Goal: Find specific page/section: Find specific page/section

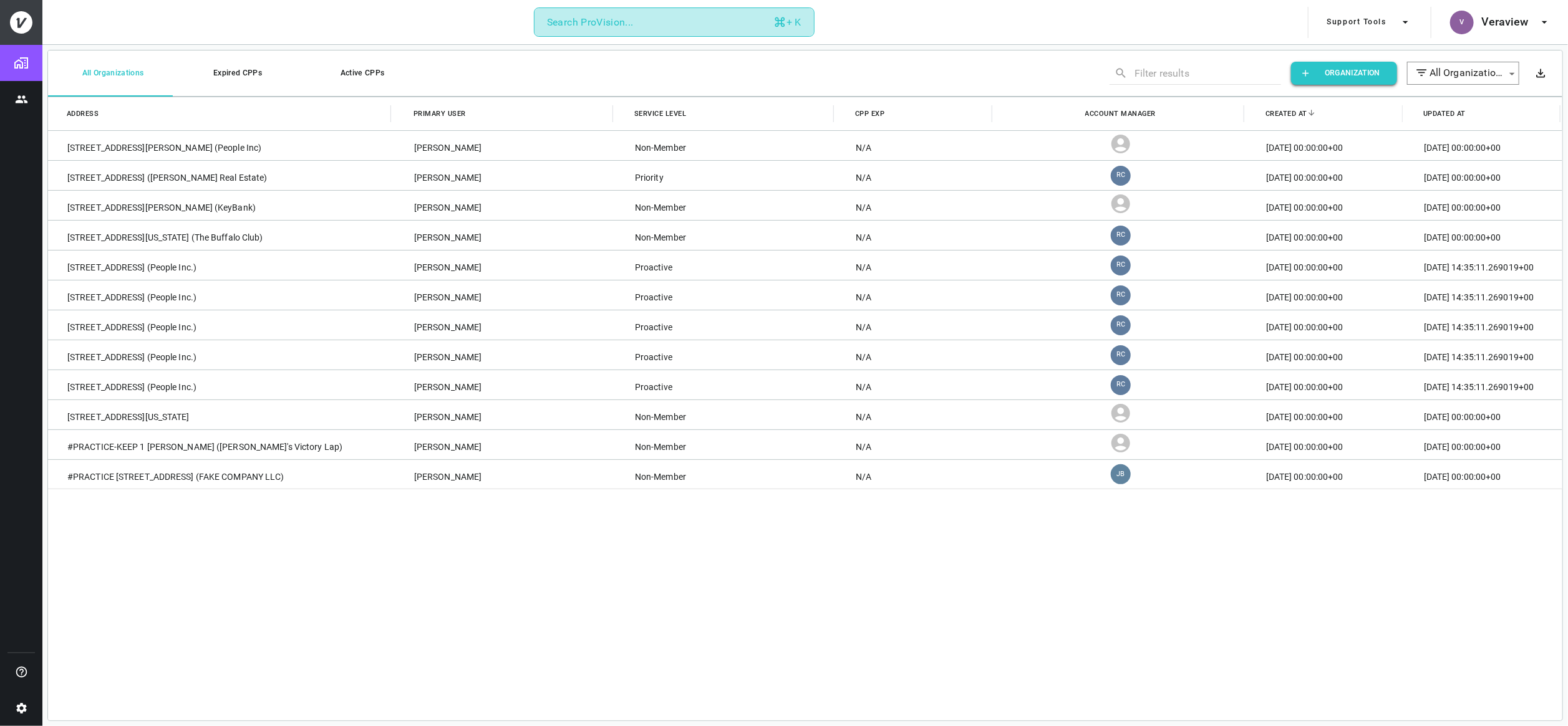
click at [597, 17] on div "Search ProVision..." at bounding box center [590, 22] width 87 height 18
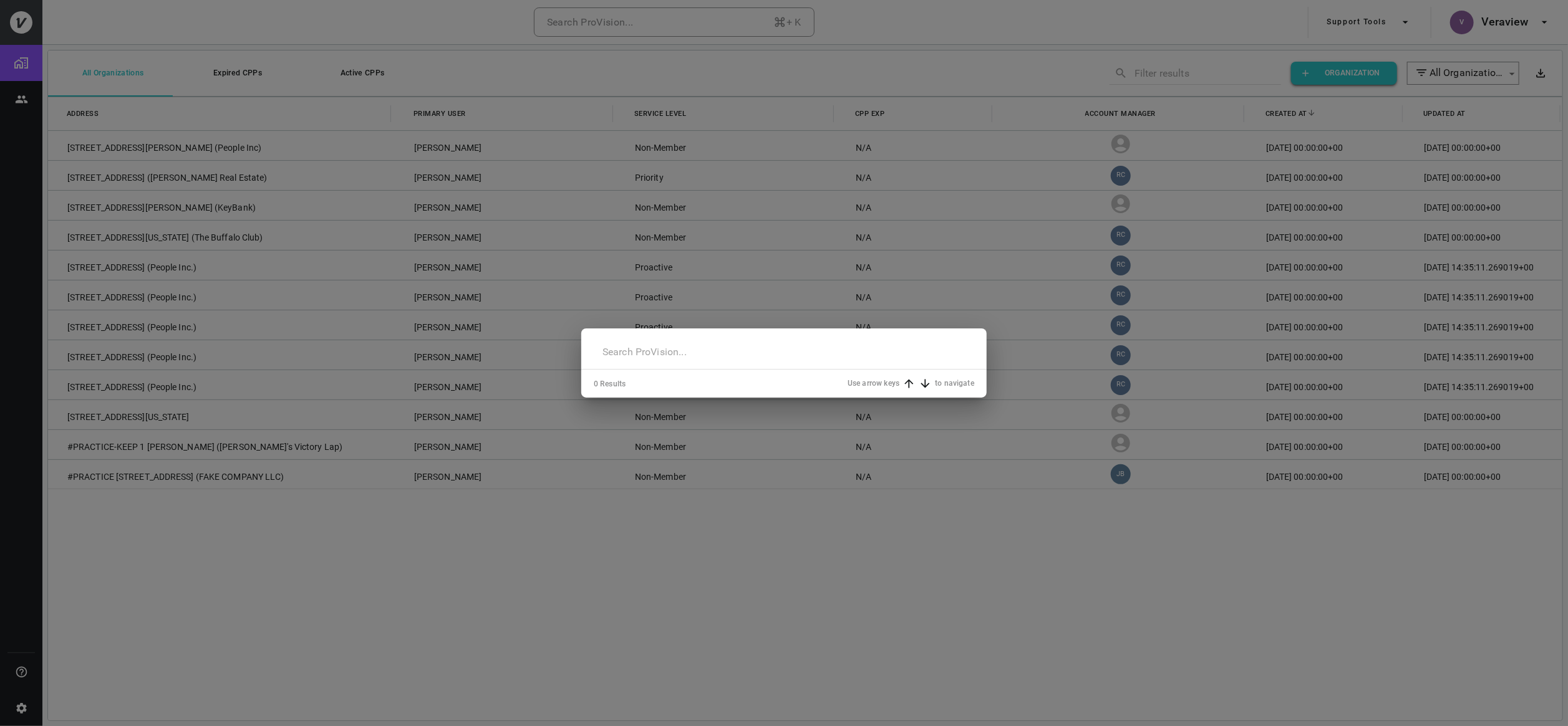
click at [681, 353] on input "text" at bounding box center [783, 352] width 380 height 35
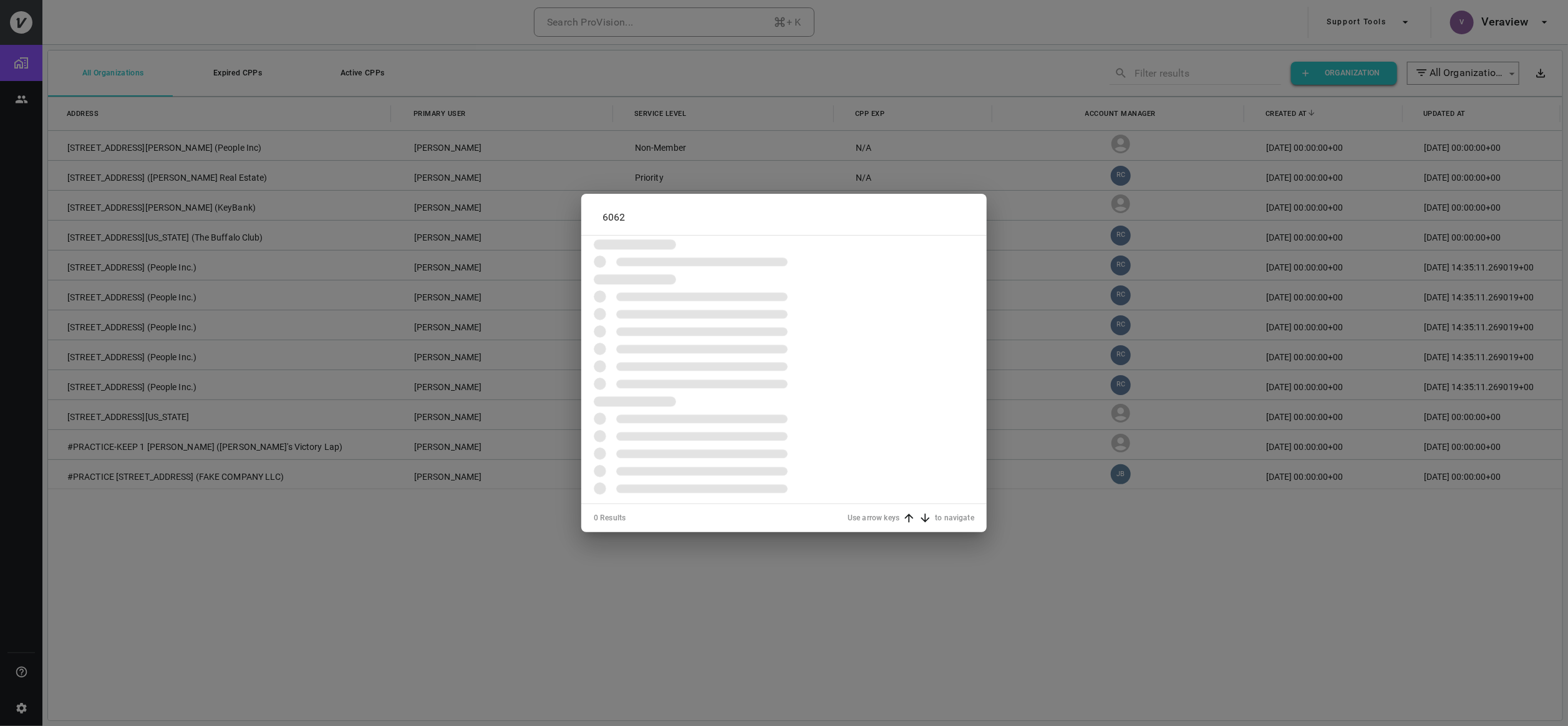
type input "6062"
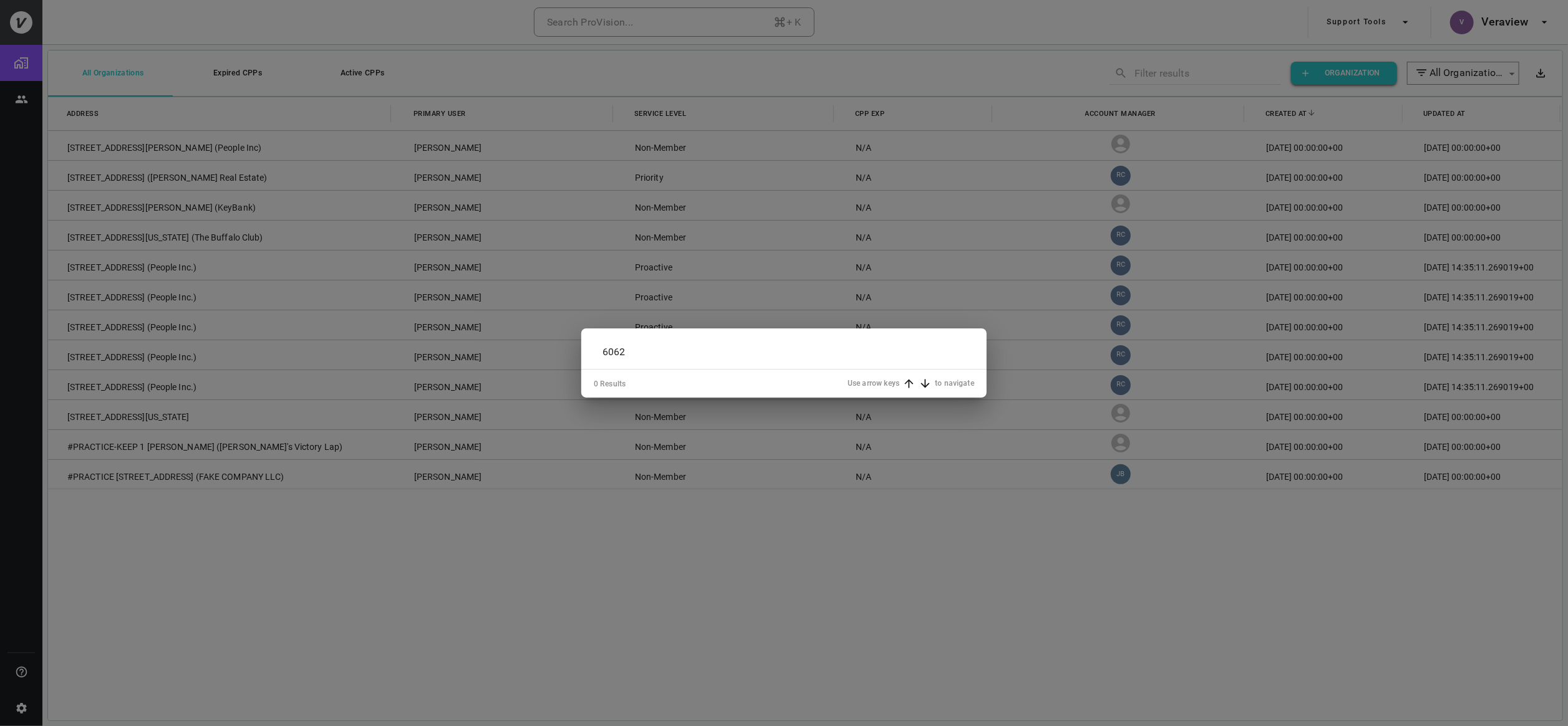
click at [1531, 5] on div "6062 ​ 0 Results Use arrow keys to navigate" at bounding box center [784, 363] width 1568 height 726
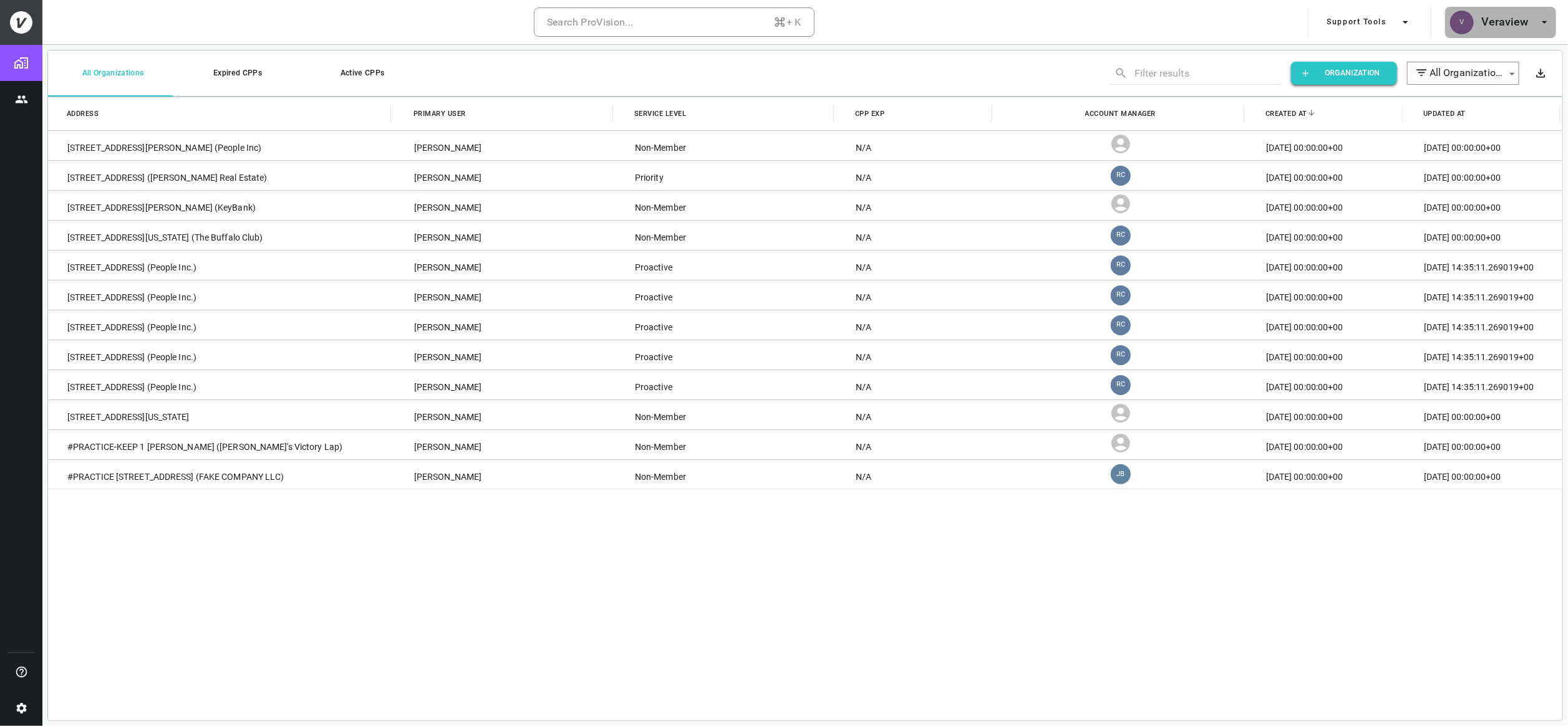
click at [1508, 20] on h6 "Veraview" at bounding box center [1505, 21] width 47 height 19
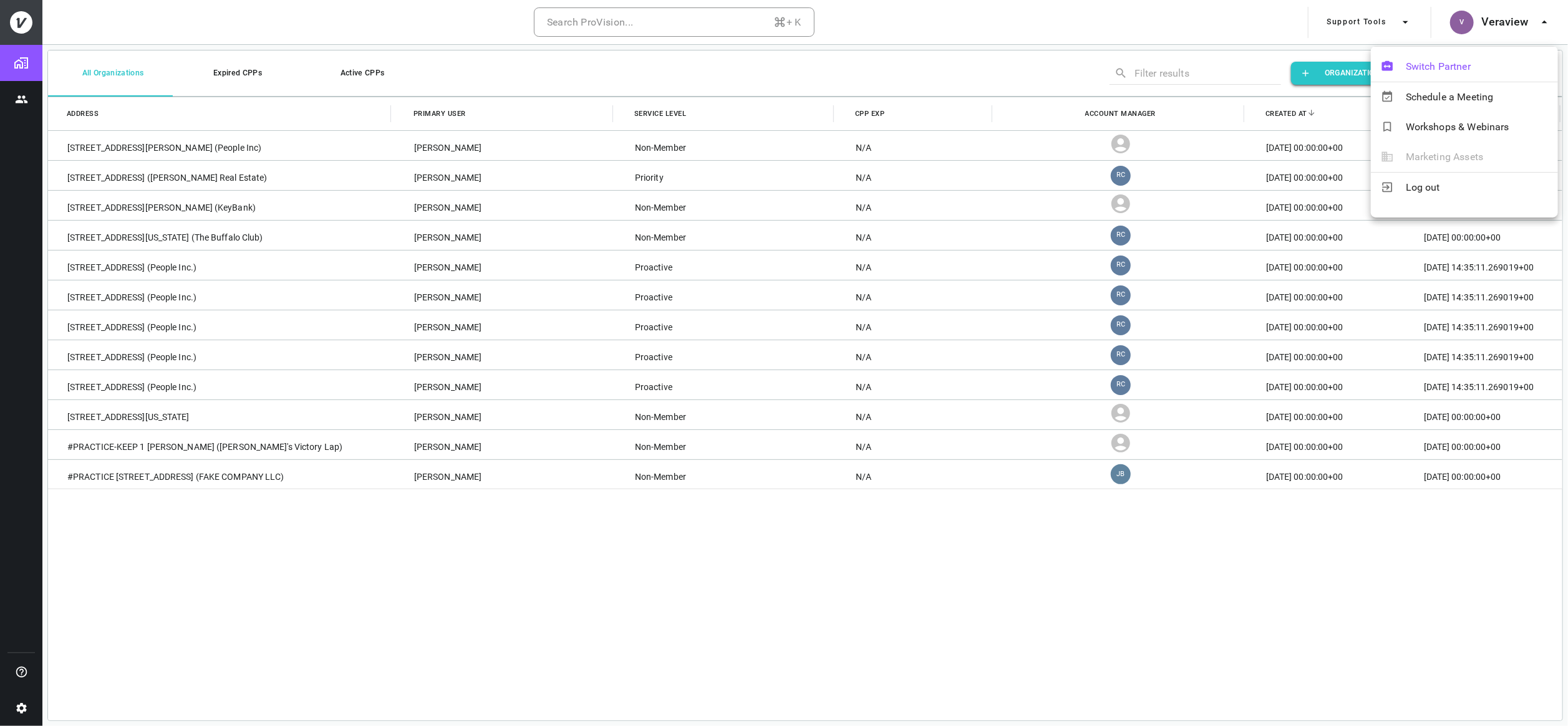
click at [1427, 66] on span "Switch Partner" at bounding box center [1476, 66] width 142 height 15
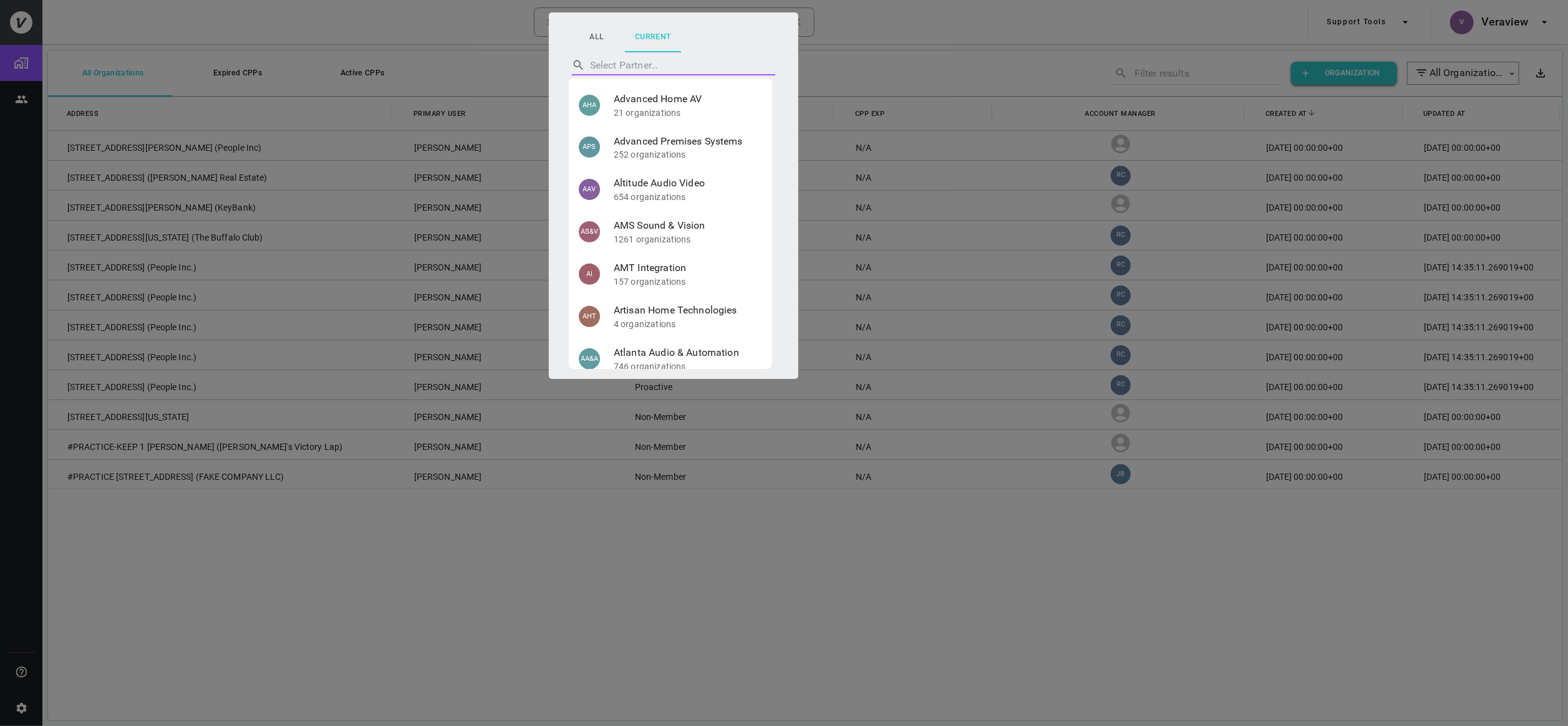
scroll to position [326, 0]
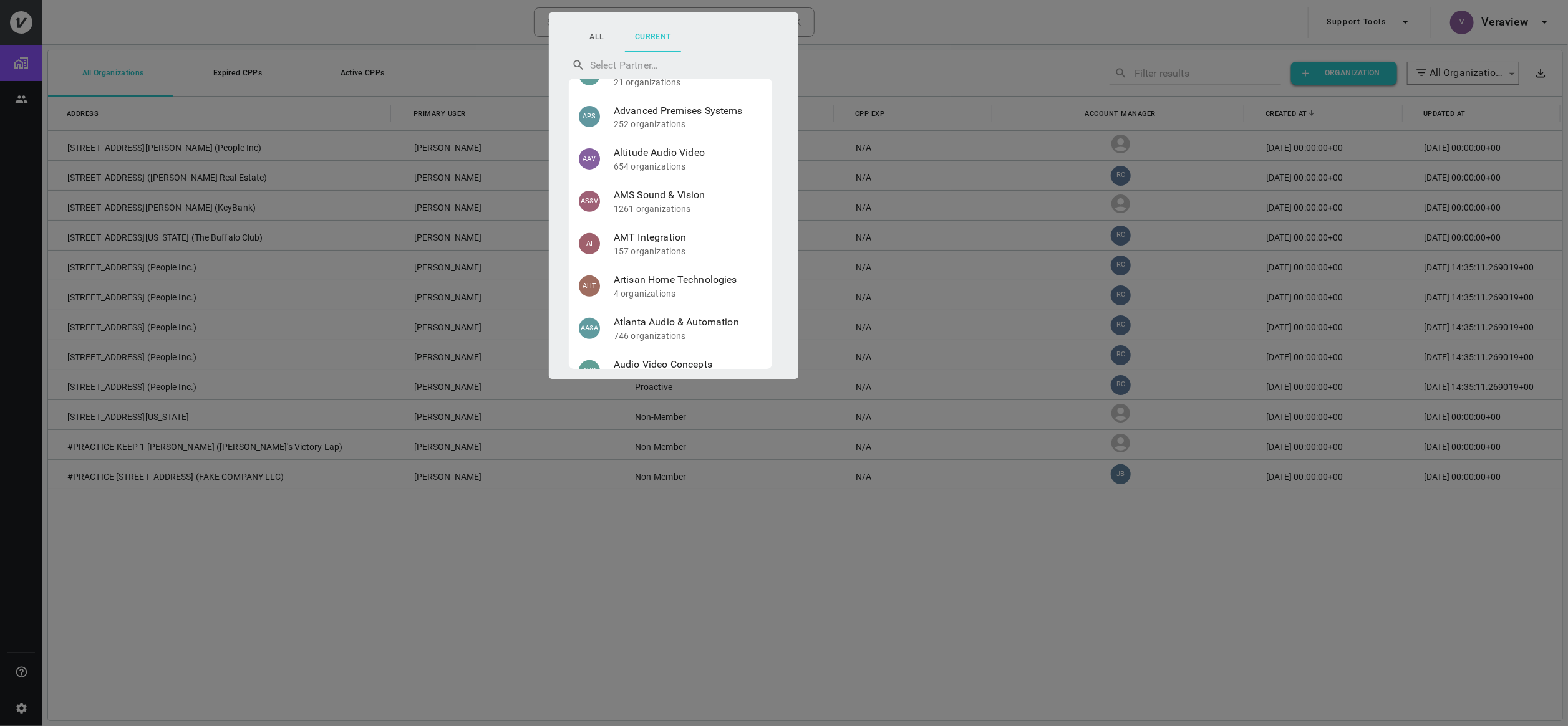
click at [310, 572] on div at bounding box center [784, 363] width 1568 height 726
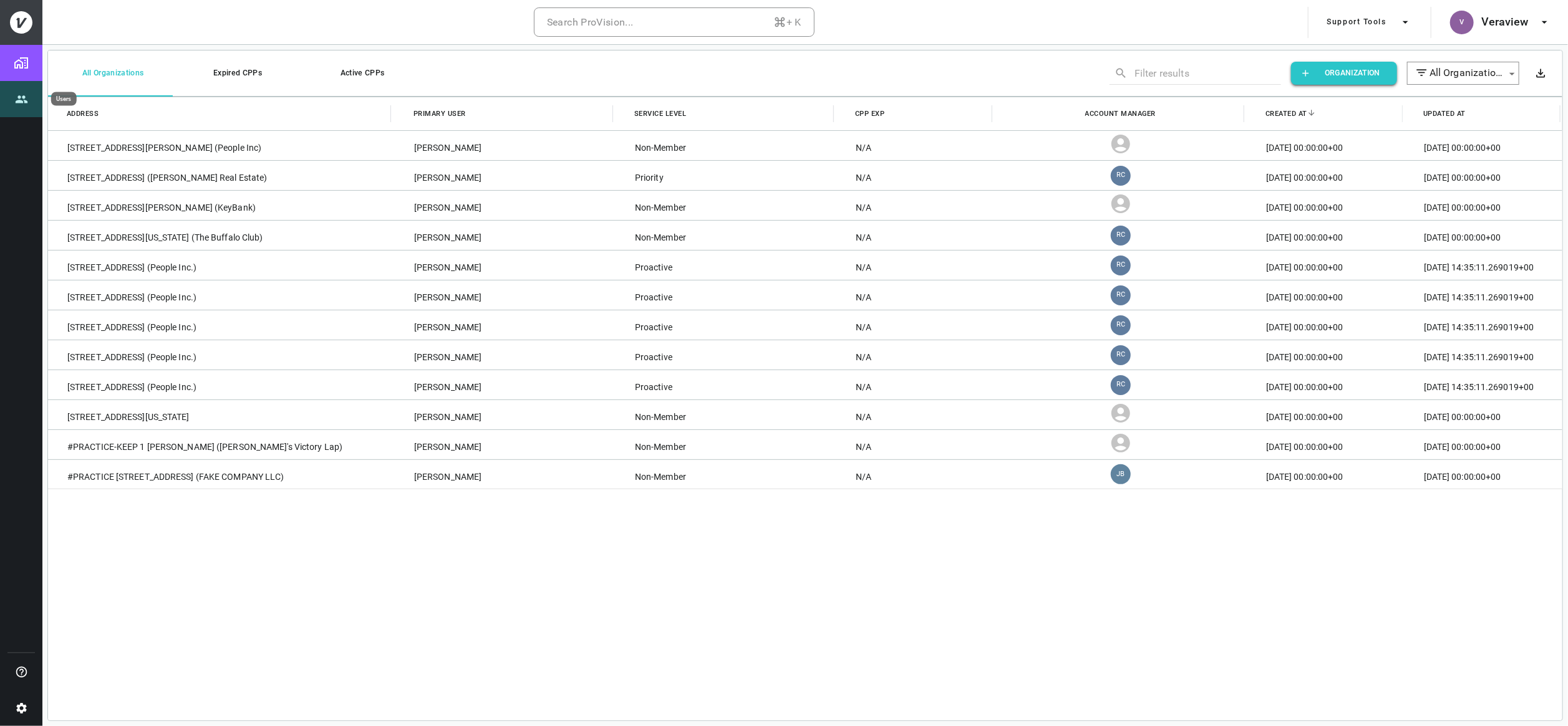
click at [22, 97] on icon "Users" at bounding box center [21, 100] width 12 height 8
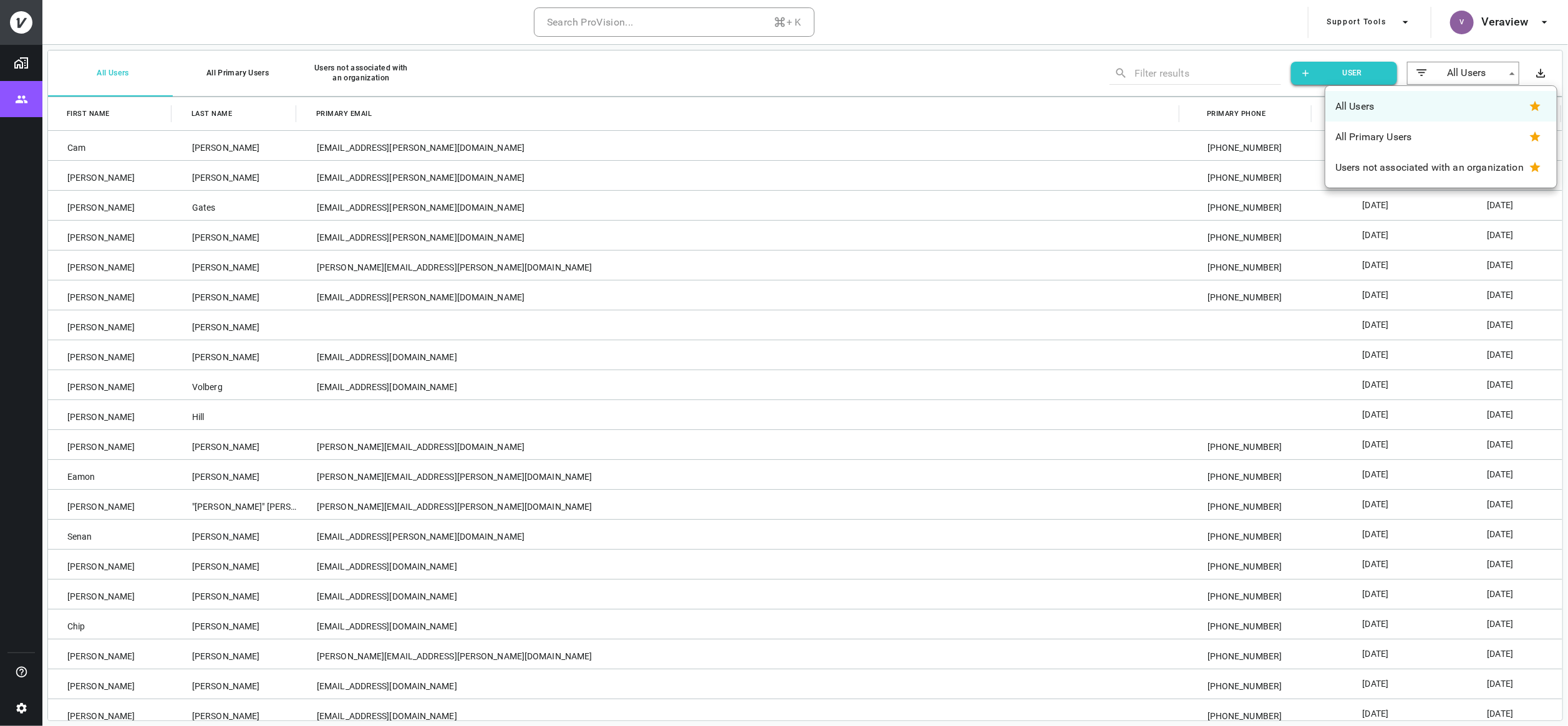
click at [1482, 73] on body "Search ProVision... + K Support Tools V Veraview All Users All Primary Users Us…" at bounding box center [784, 363] width 1568 height 726
click at [30, 26] on div at bounding box center [784, 363] width 1568 height 726
click at [20, 25] on icon at bounding box center [21, 21] width 22 height 22
click at [19, 30] on icon at bounding box center [21, 21] width 22 height 22
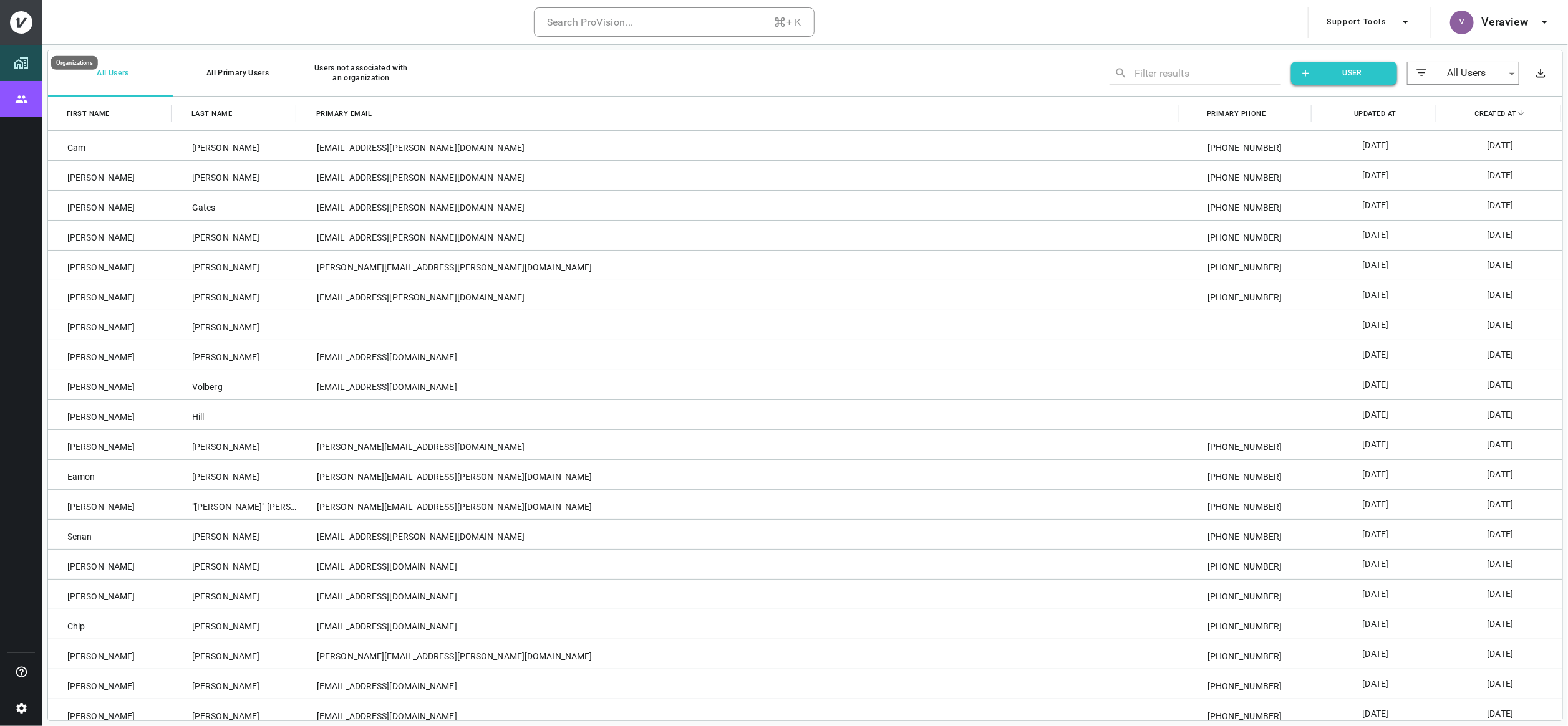
click at [22, 66] on img "Organizations" at bounding box center [21, 63] width 15 height 15
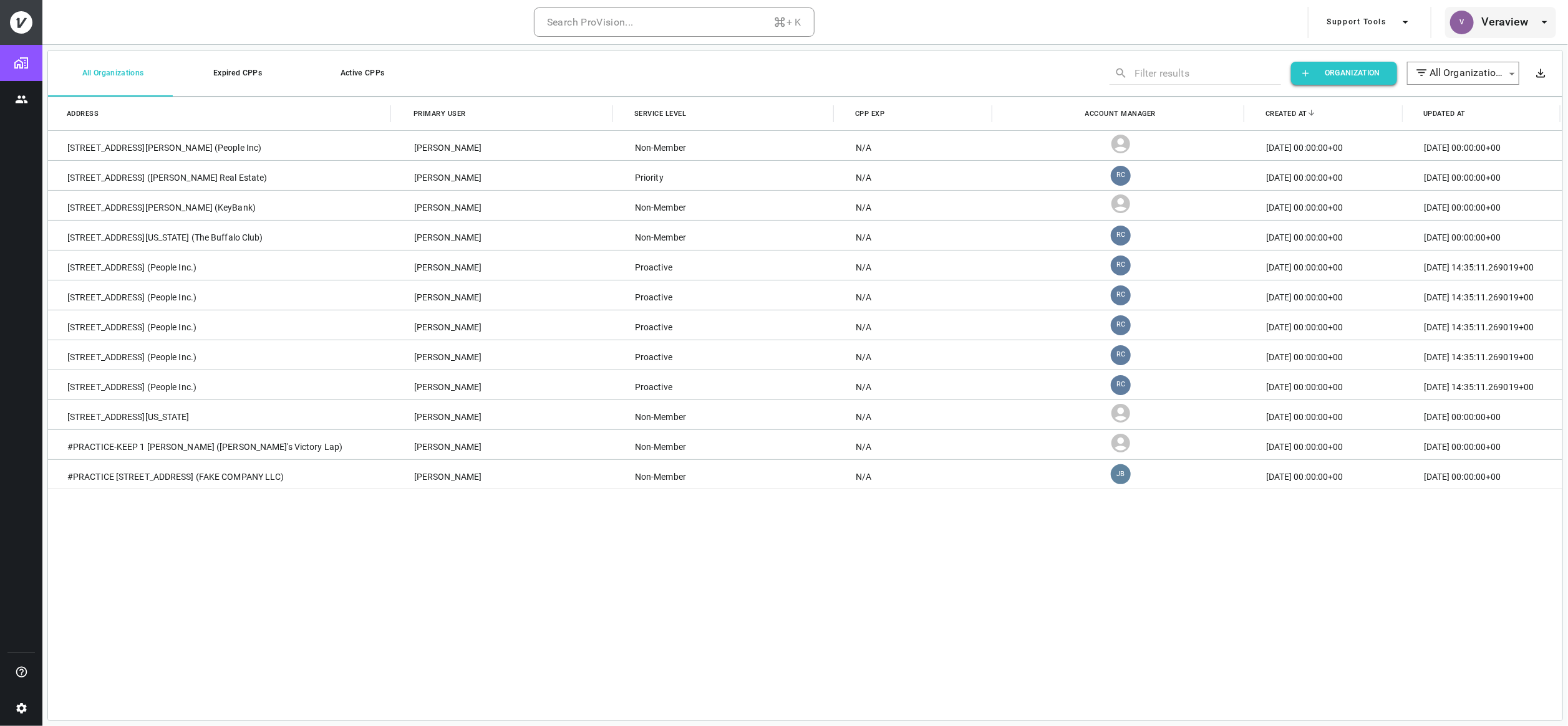
click at [1512, 20] on h6 "Veraview" at bounding box center [1505, 21] width 47 height 19
click at [1424, 64] on span "Switch Partner" at bounding box center [1476, 66] width 142 height 15
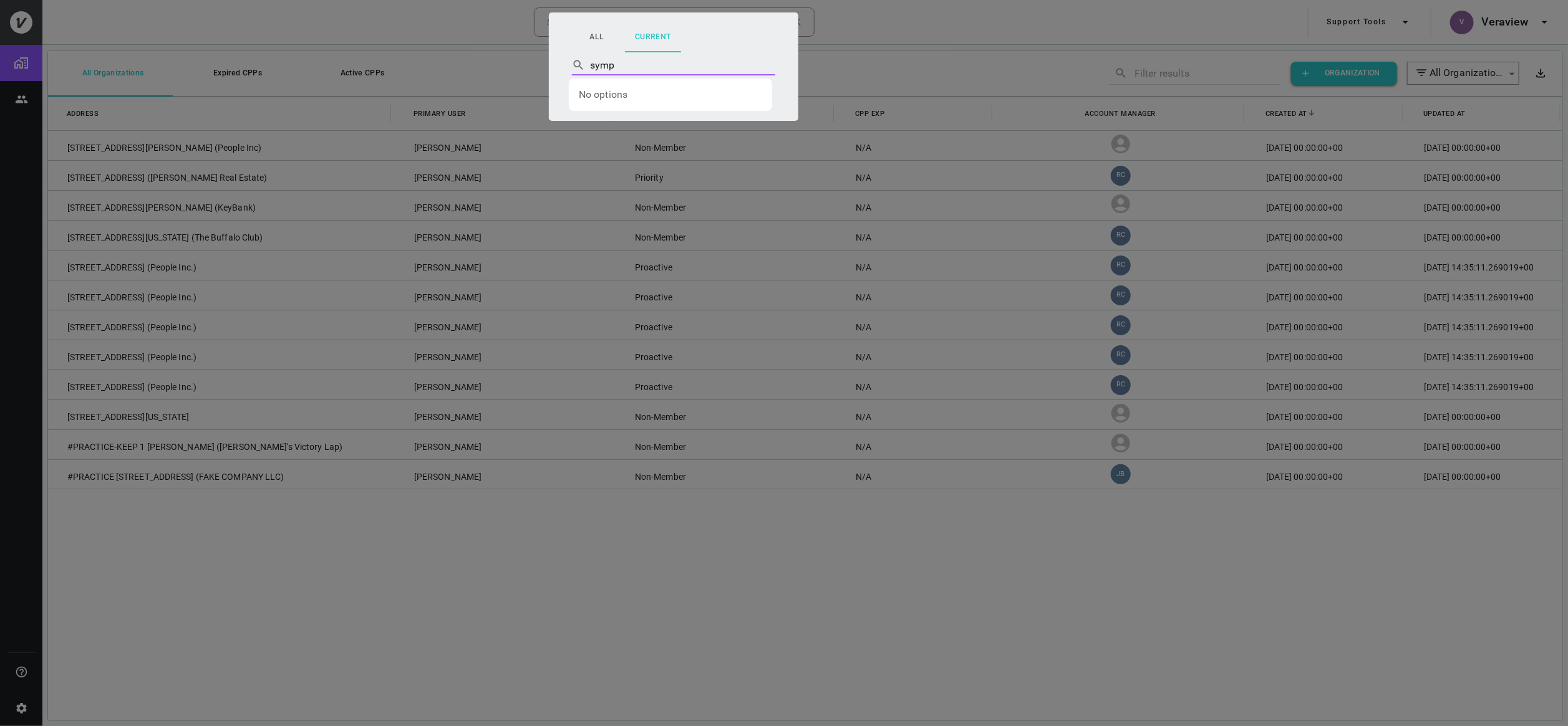
type input "sym"
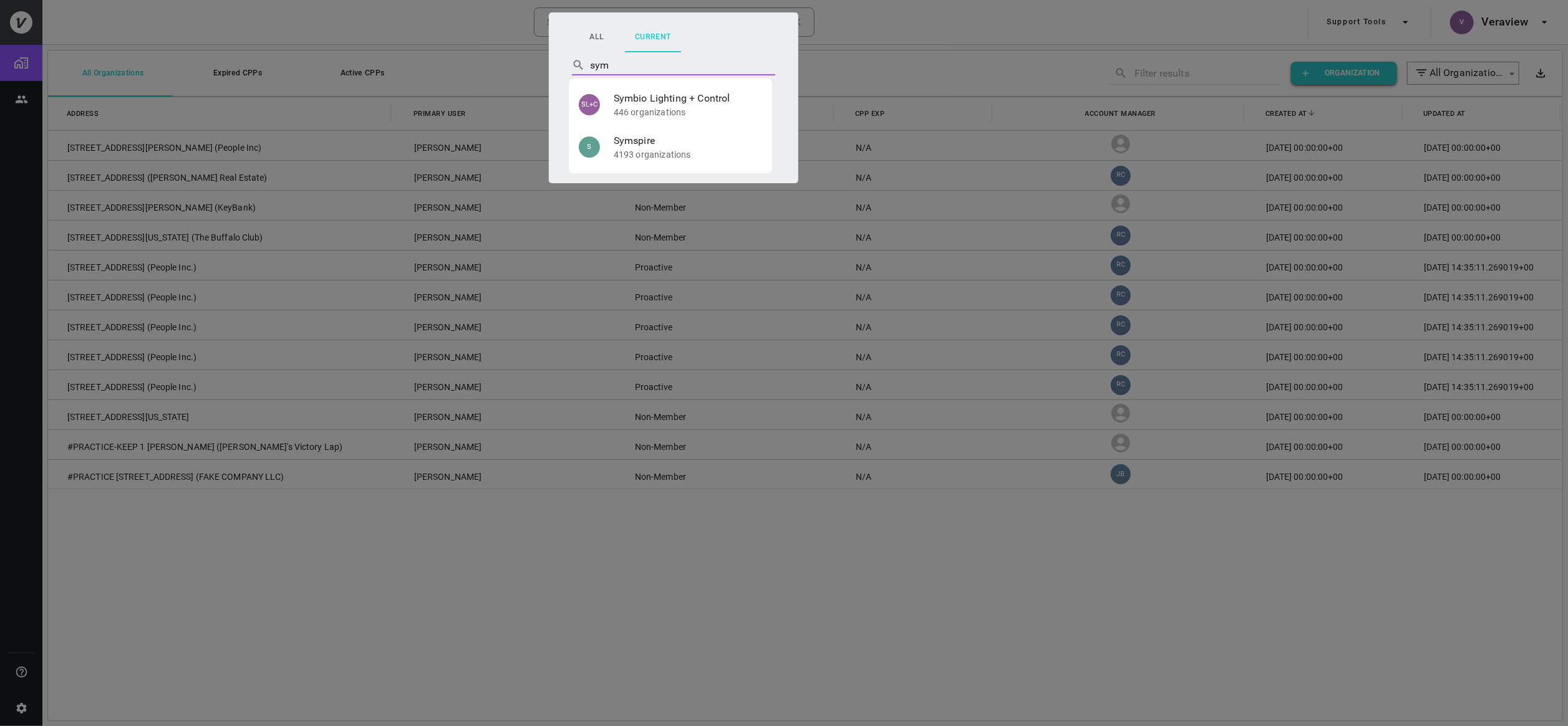
click at [715, 156] on p "4193 organizations" at bounding box center [688, 154] width 149 height 13
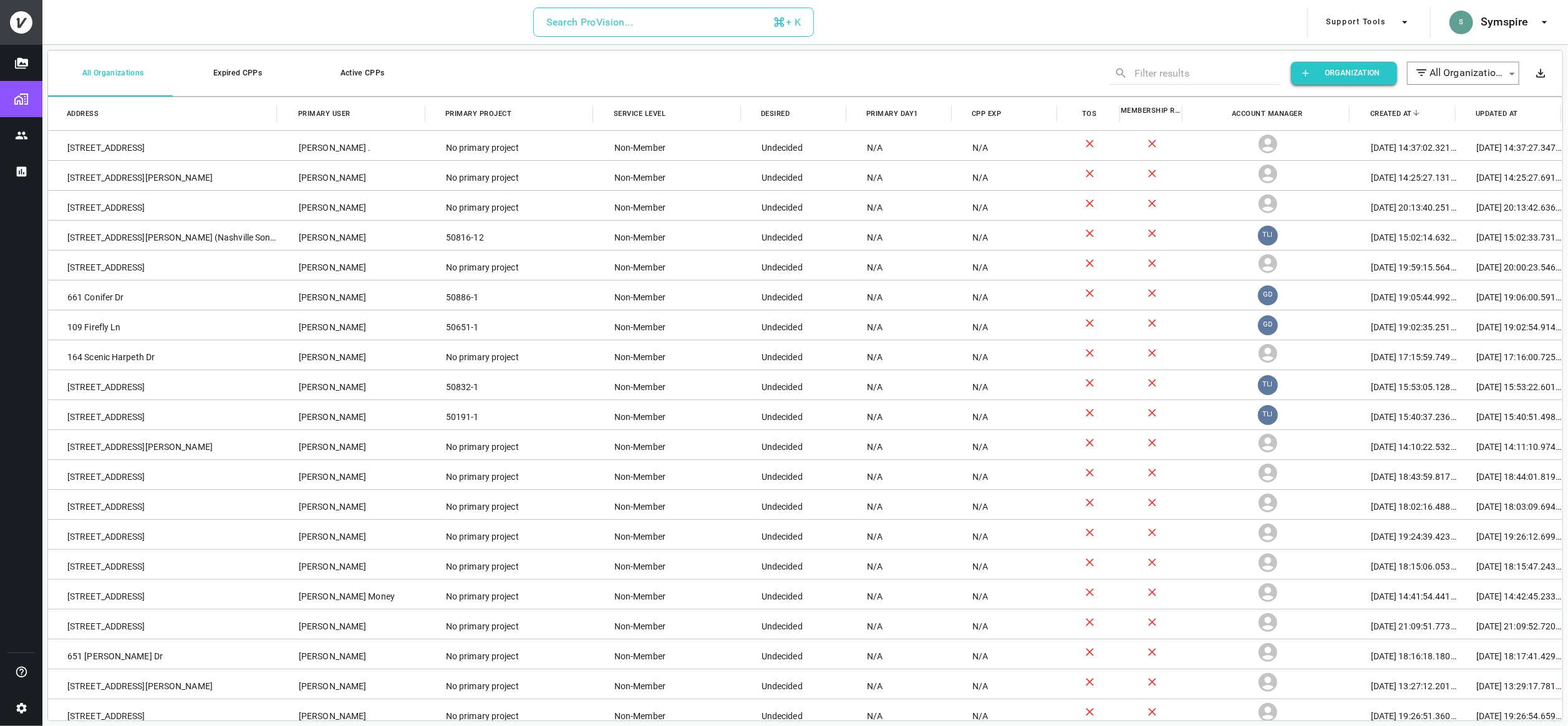
click at [628, 15] on div "Search ProVision..." at bounding box center [589, 22] width 87 height 18
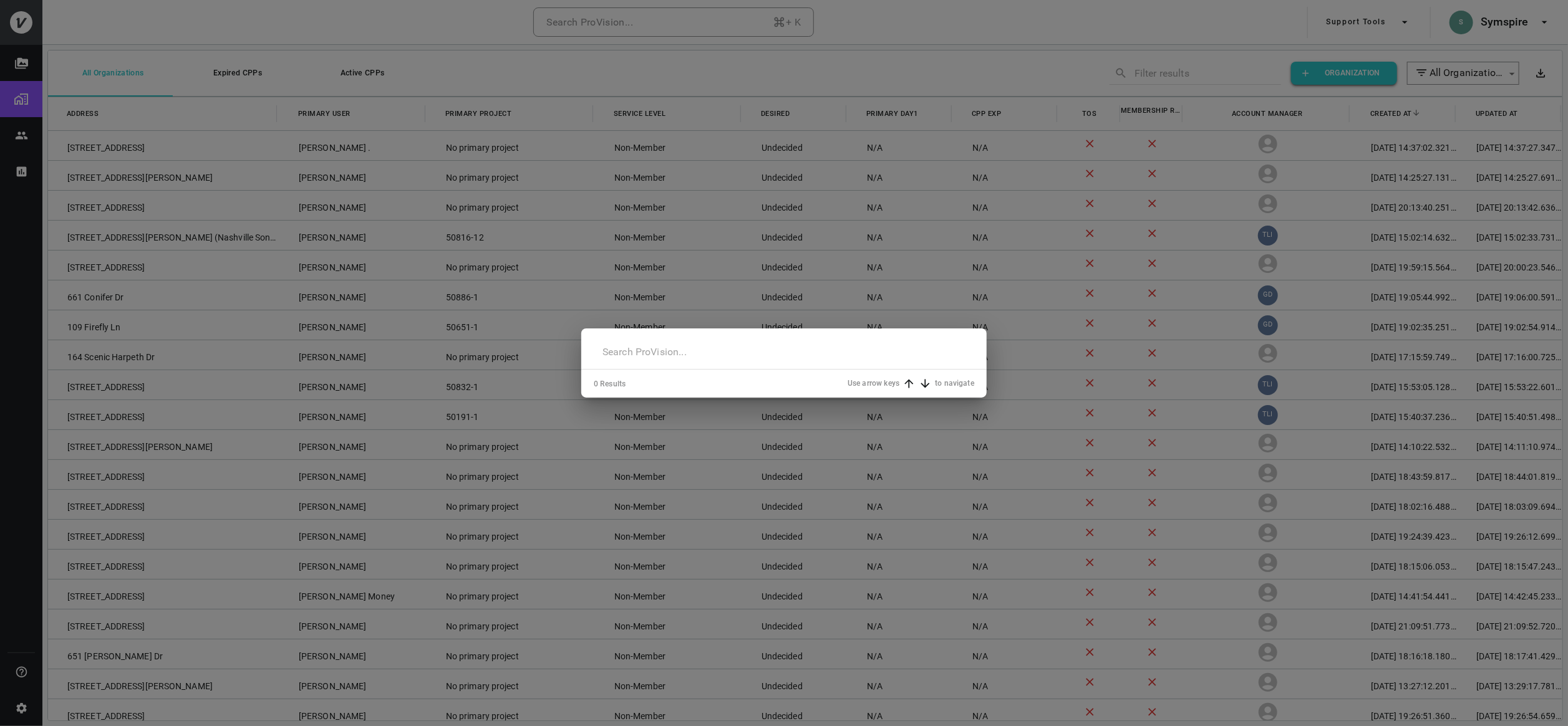
click at [648, 344] on input "text" at bounding box center [783, 352] width 380 height 35
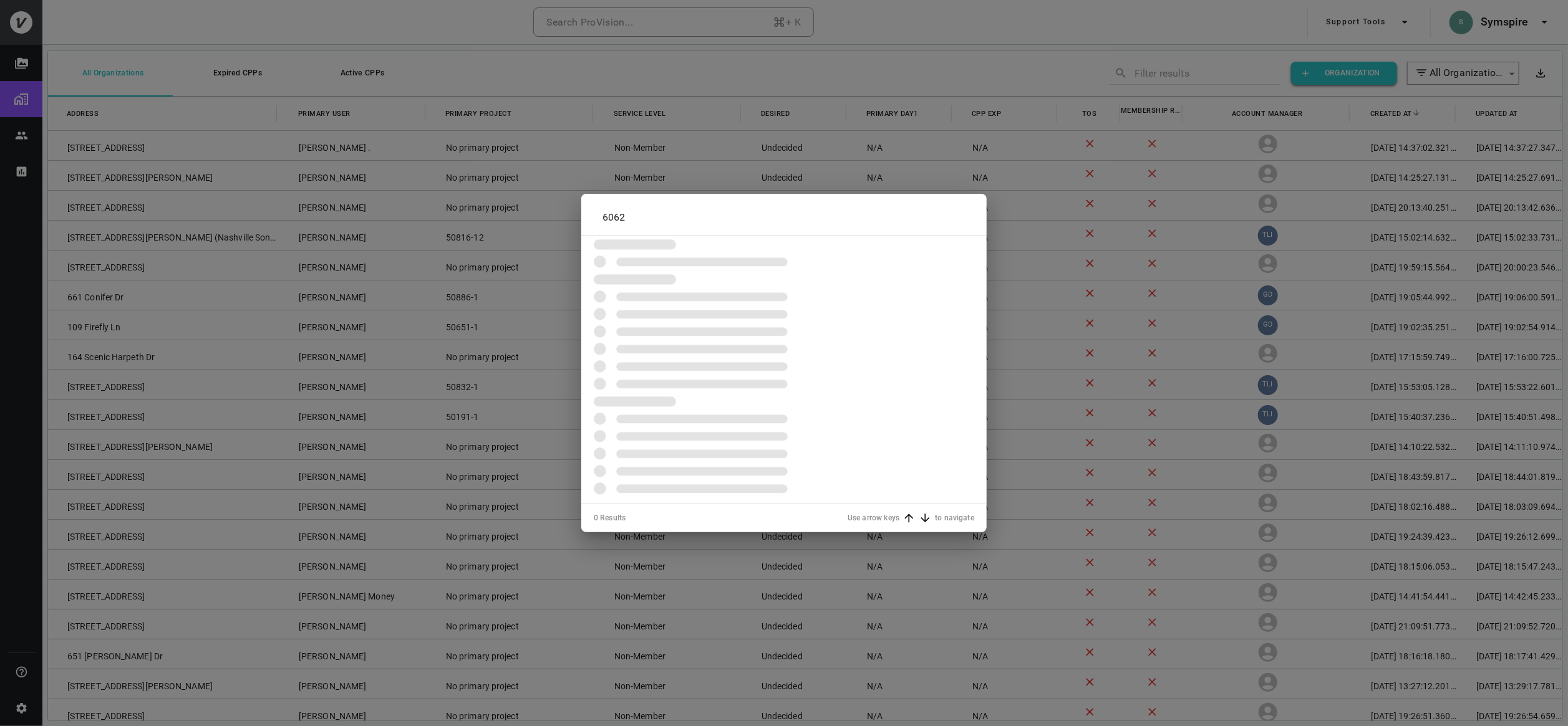
type input "6062"
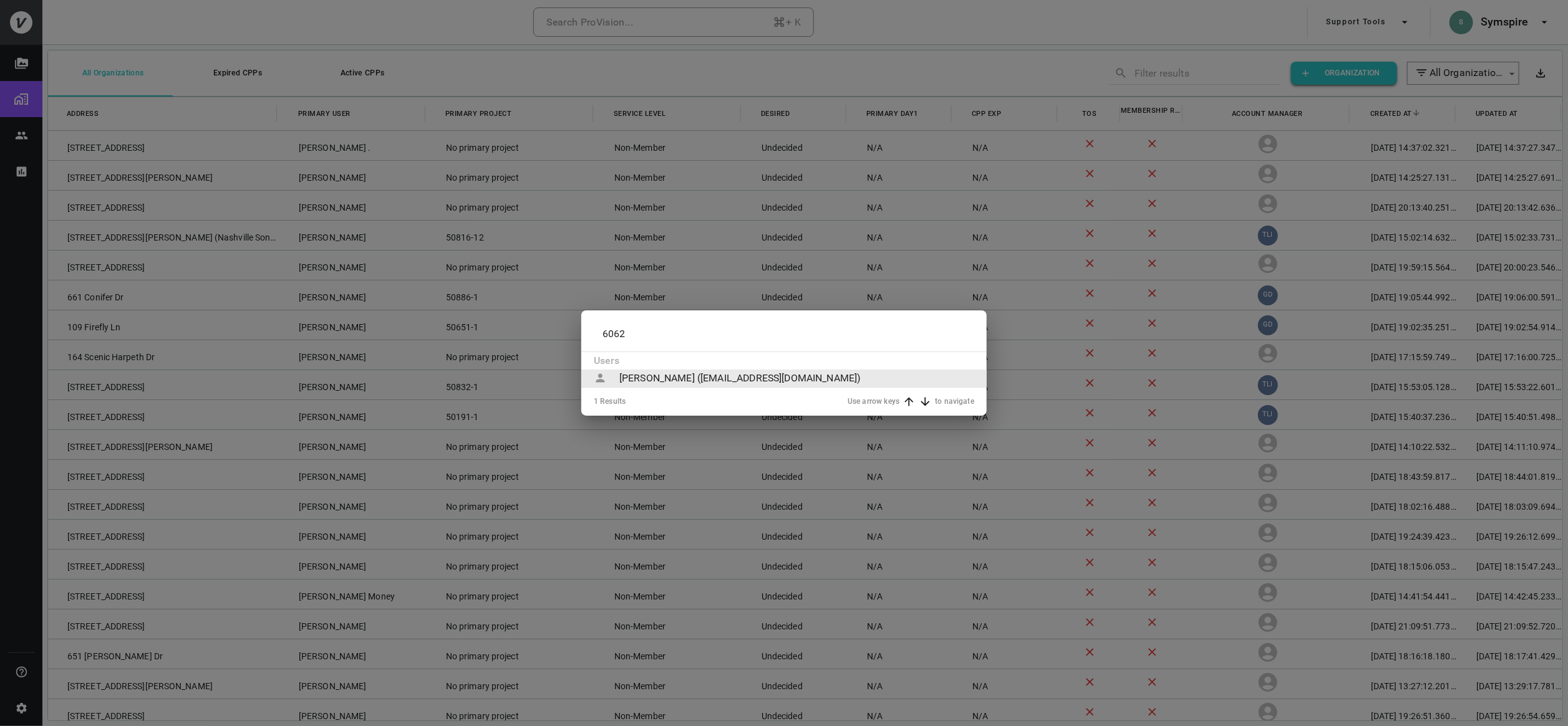
click at [674, 378] on div "Madison Lewis (madisonlewisky@gmail.com)" at bounding box center [741, 378] width 242 height 15
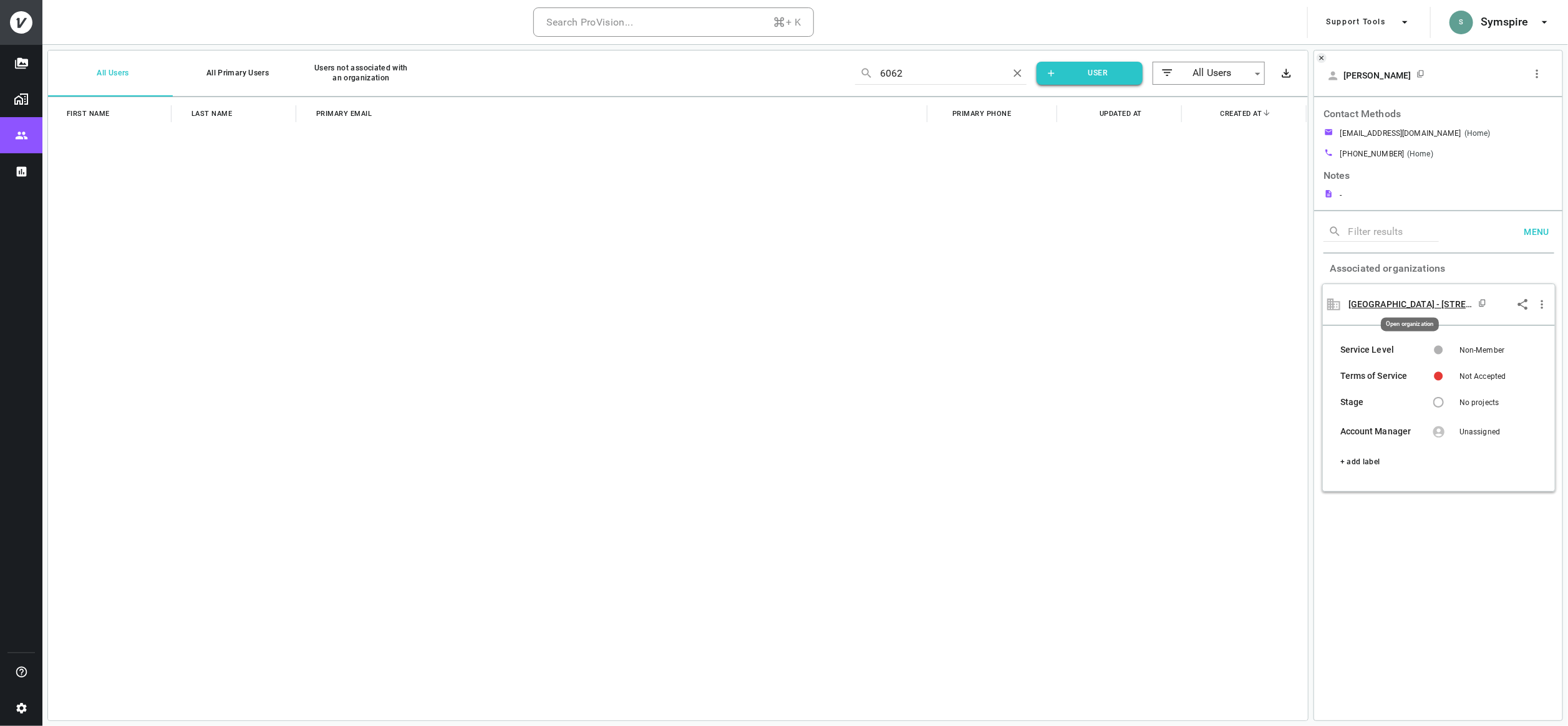
click at [1373, 302] on p "Nashville - 537B Stevenson Street" at bounding box center [1412, 304] width 125 height 11
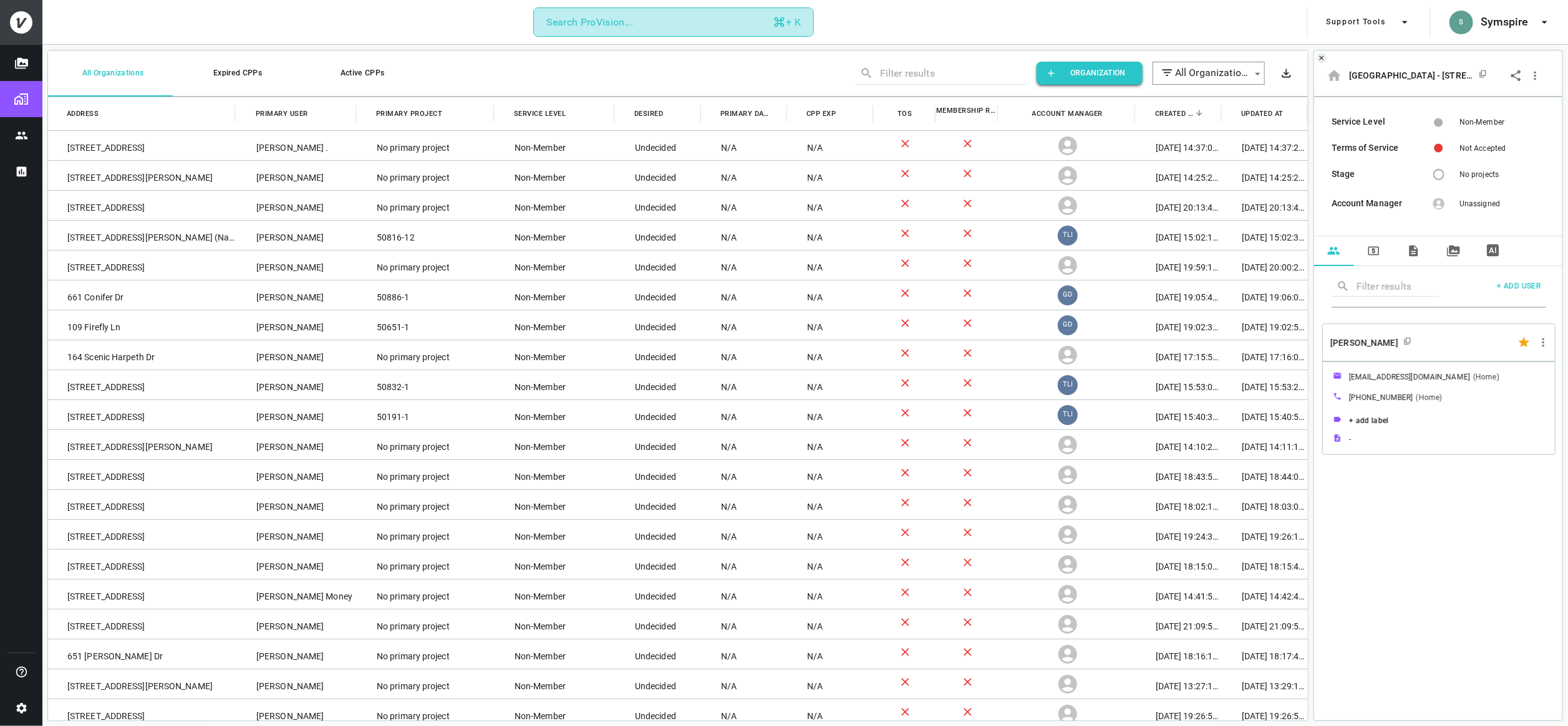
click at [738, 28] on button "Search ProVision... + K" at bounding box center [674, 22] width 281 height 30
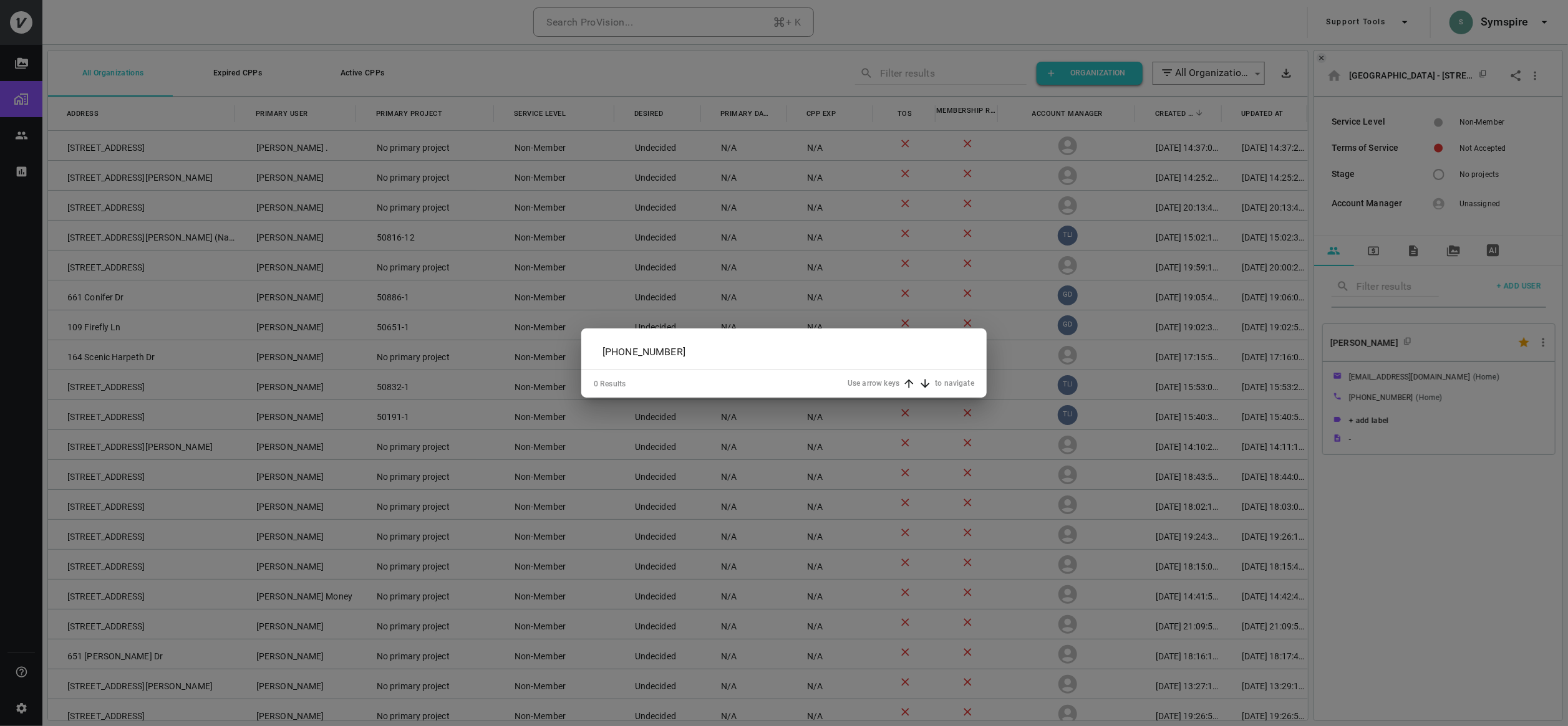
type input "615-265-6062"
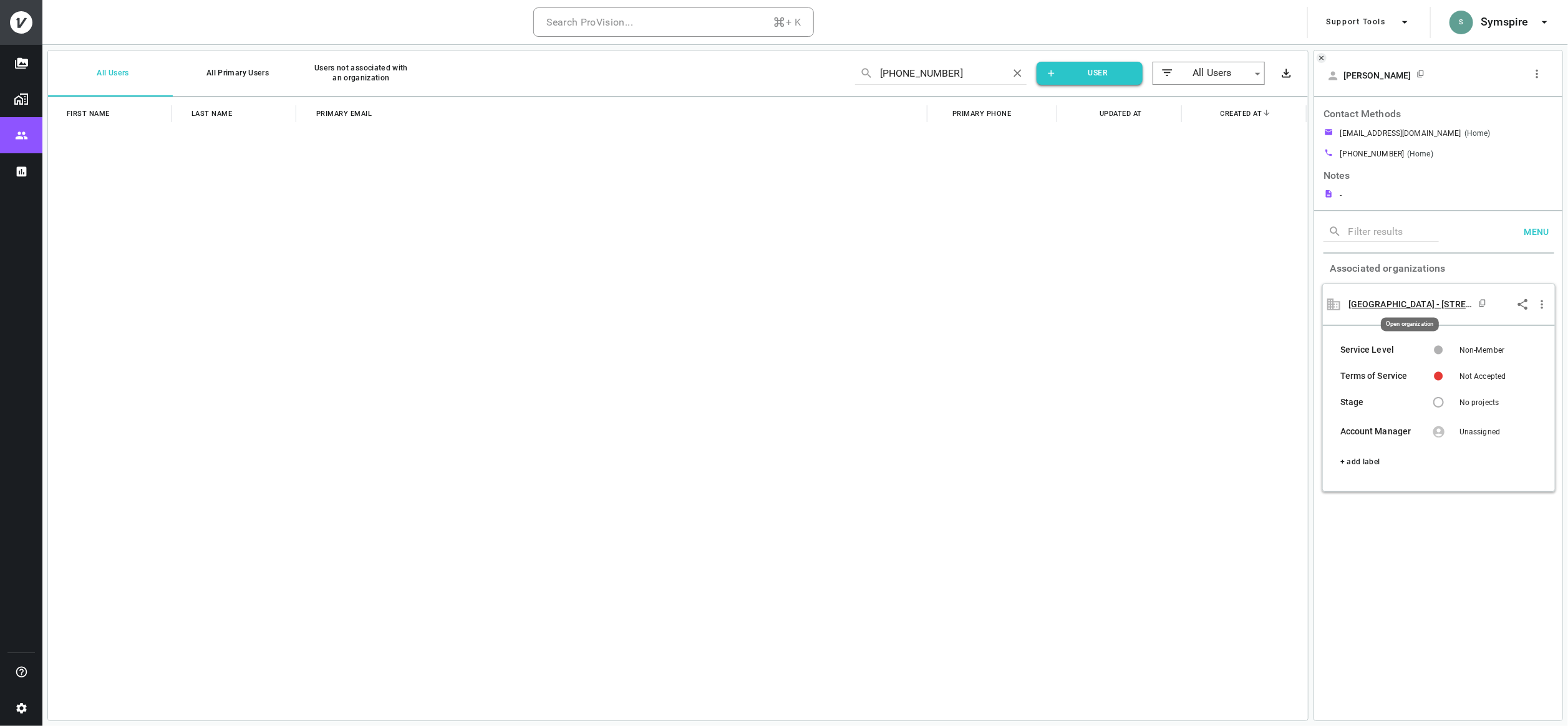
click at [1371, 300] on p "Nashville - 537B Stevenson Street" at bounding box center [1412, 304] width 125 height 11
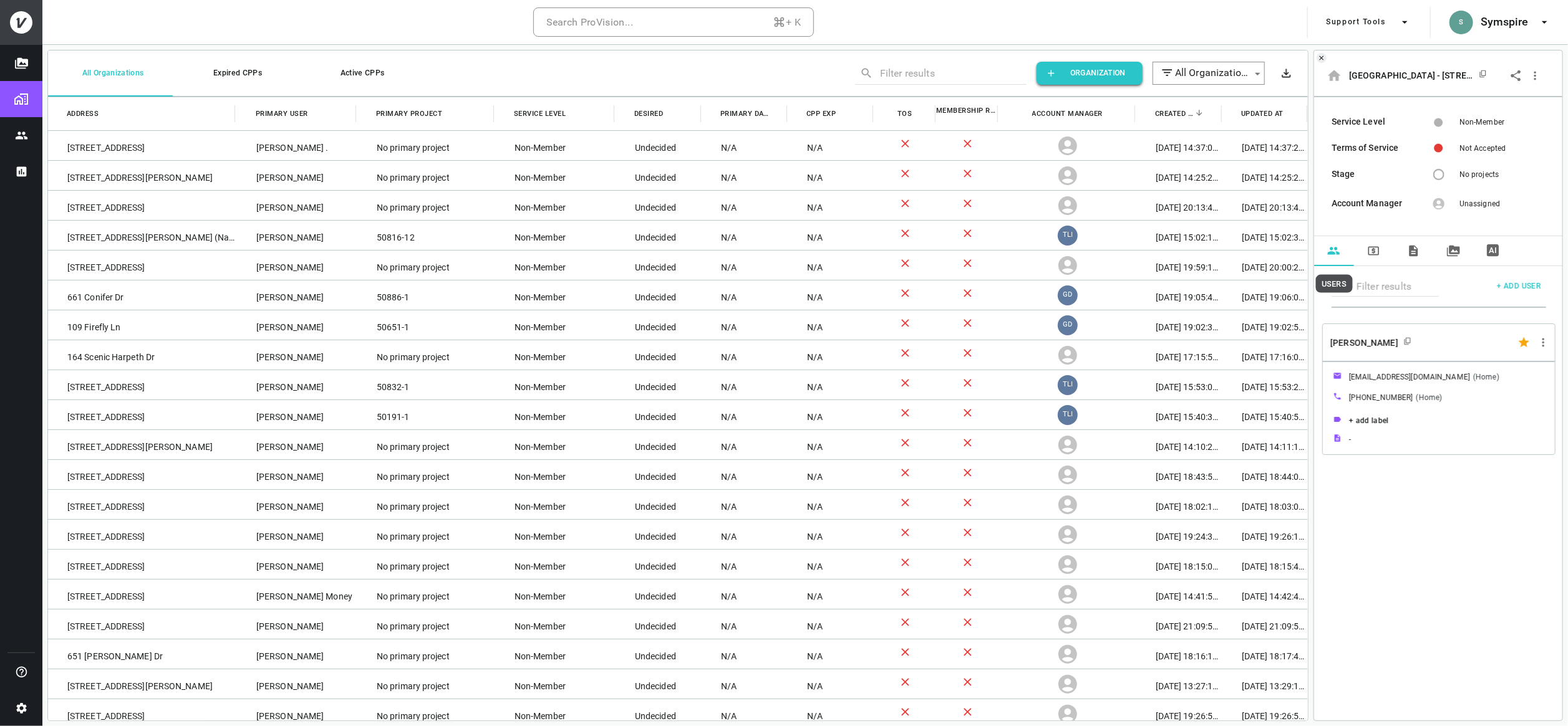
click at [1334, 252] on icon "USERS" at bounding box center [1334, 251] width 12 height 8
click at [1447, 251] on button "PROJECTS" at bounding box center [1454, 251] width 40 height 30
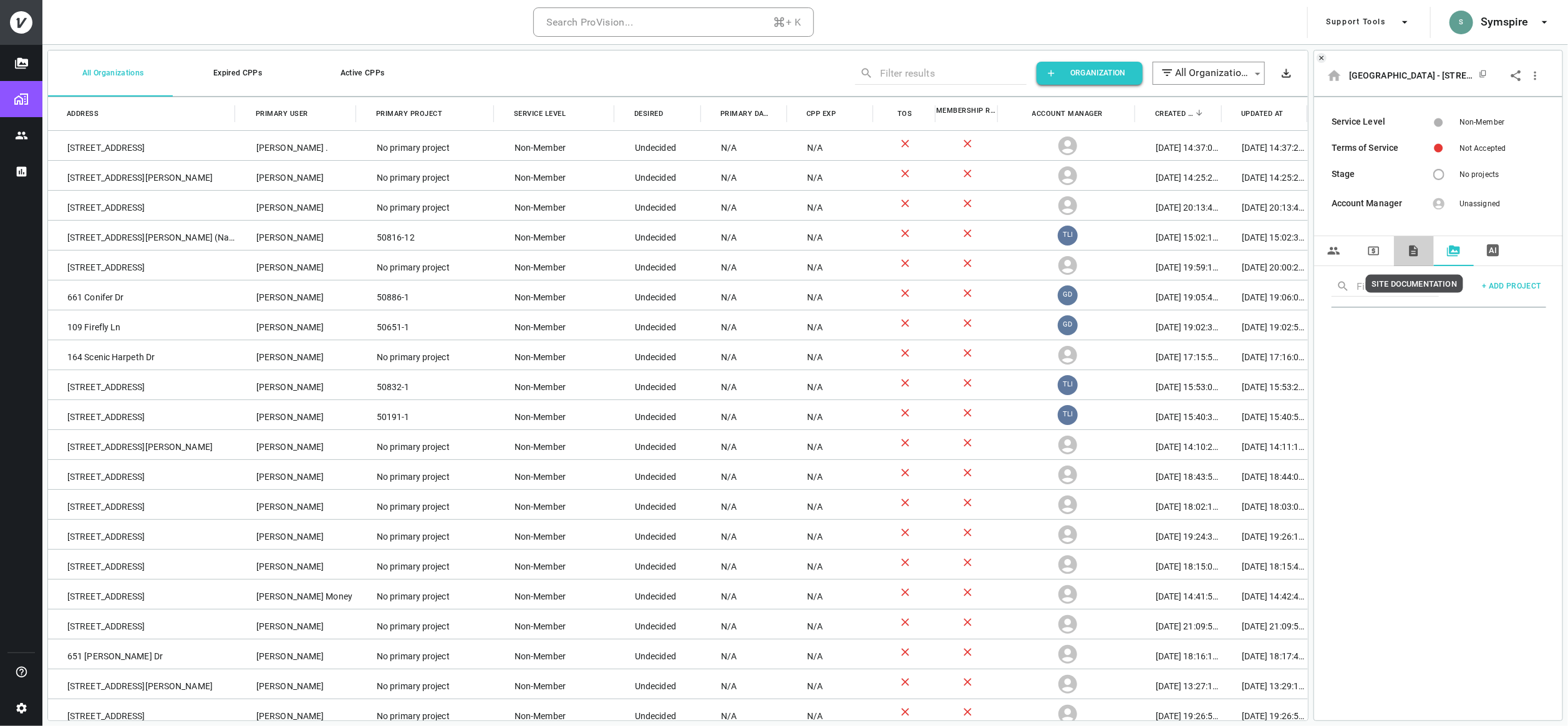
click at [1415, 249] on icon "SITE DOCUMENTATION" at bounding box center [1414, 250] width 9 height 11
click at [22, 703] on icon "Settings" at bounding box center [21, 708] width 13 height 13
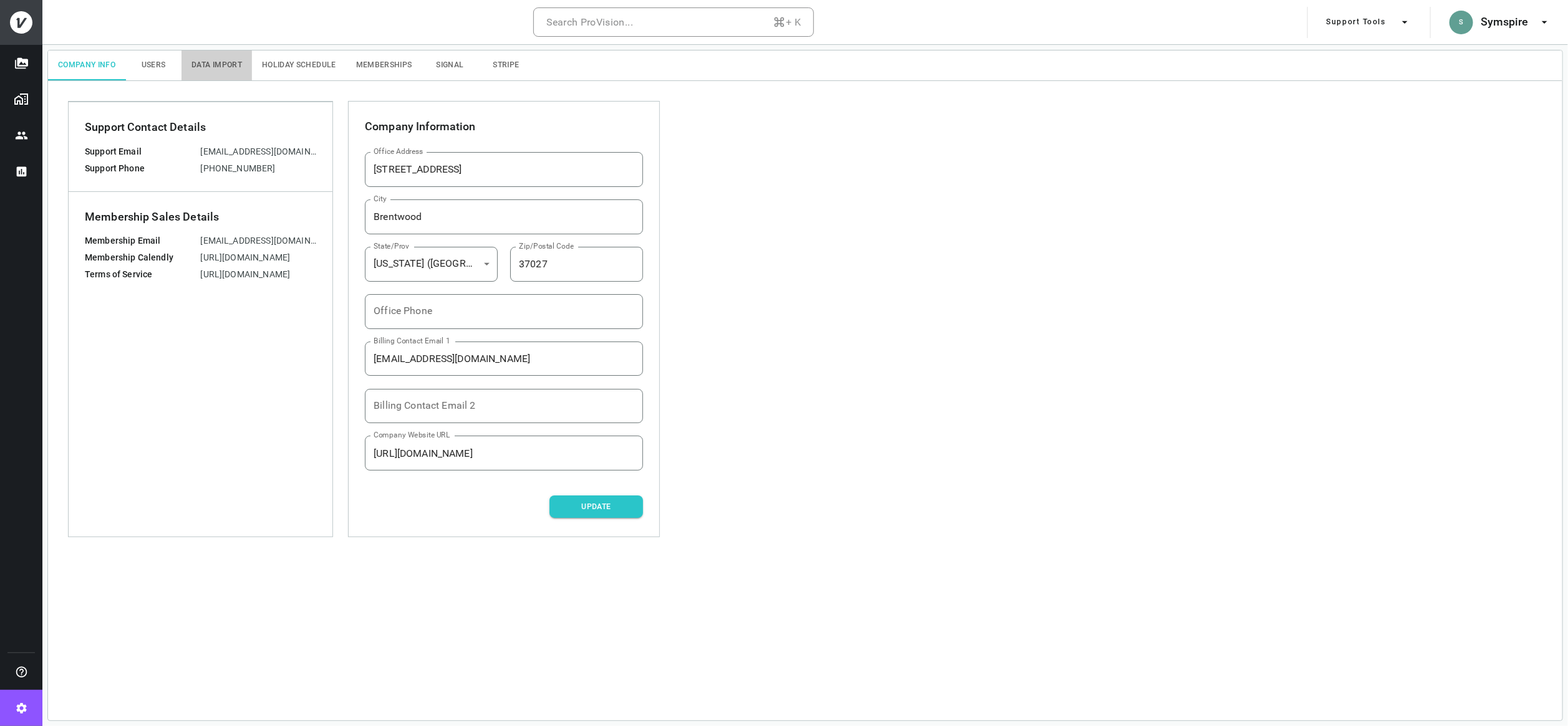
click at [211, 62] on button "Data Import" at bounding box center [217, 65] width 70 height 30
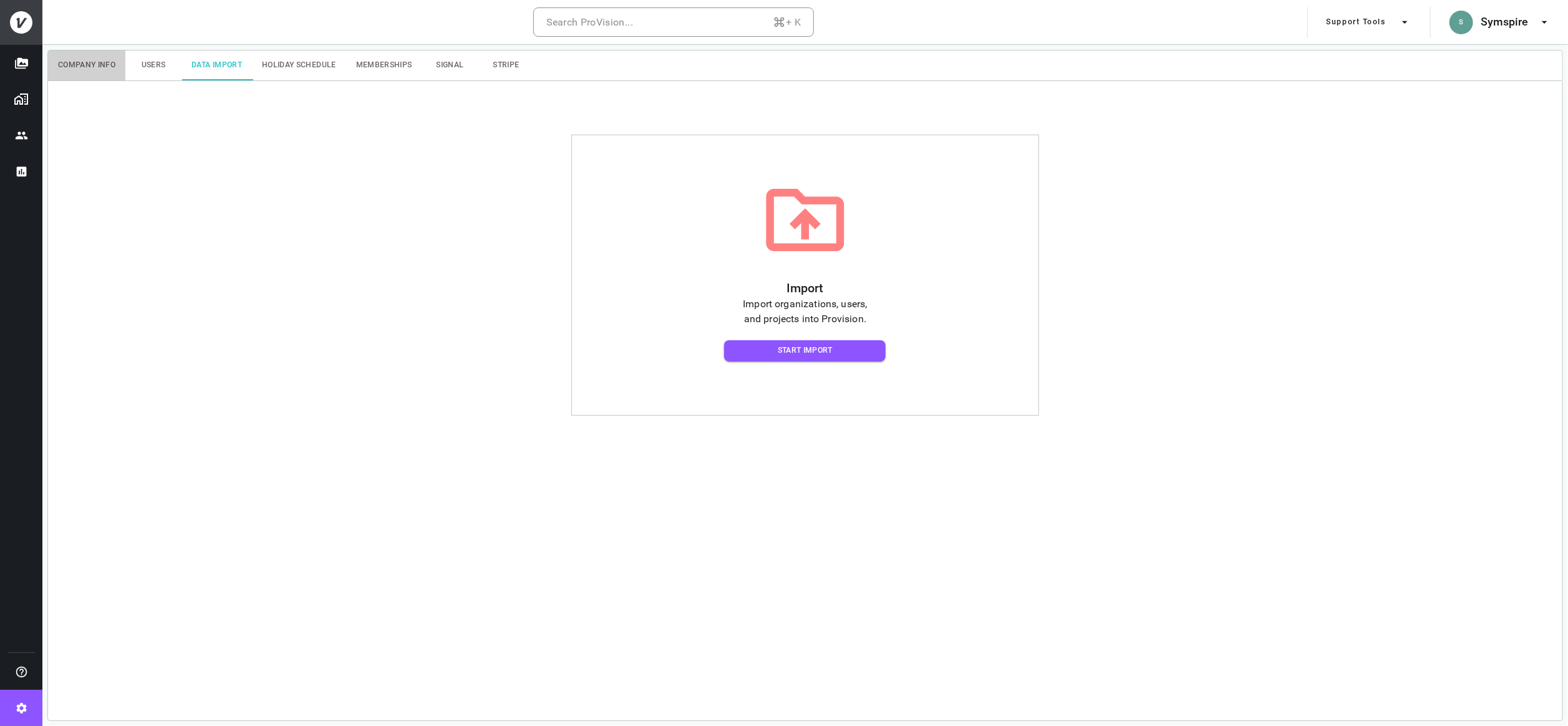
click at [89, 64] on button "Company Info" at bounding box center [86, 65] width 77 height 30
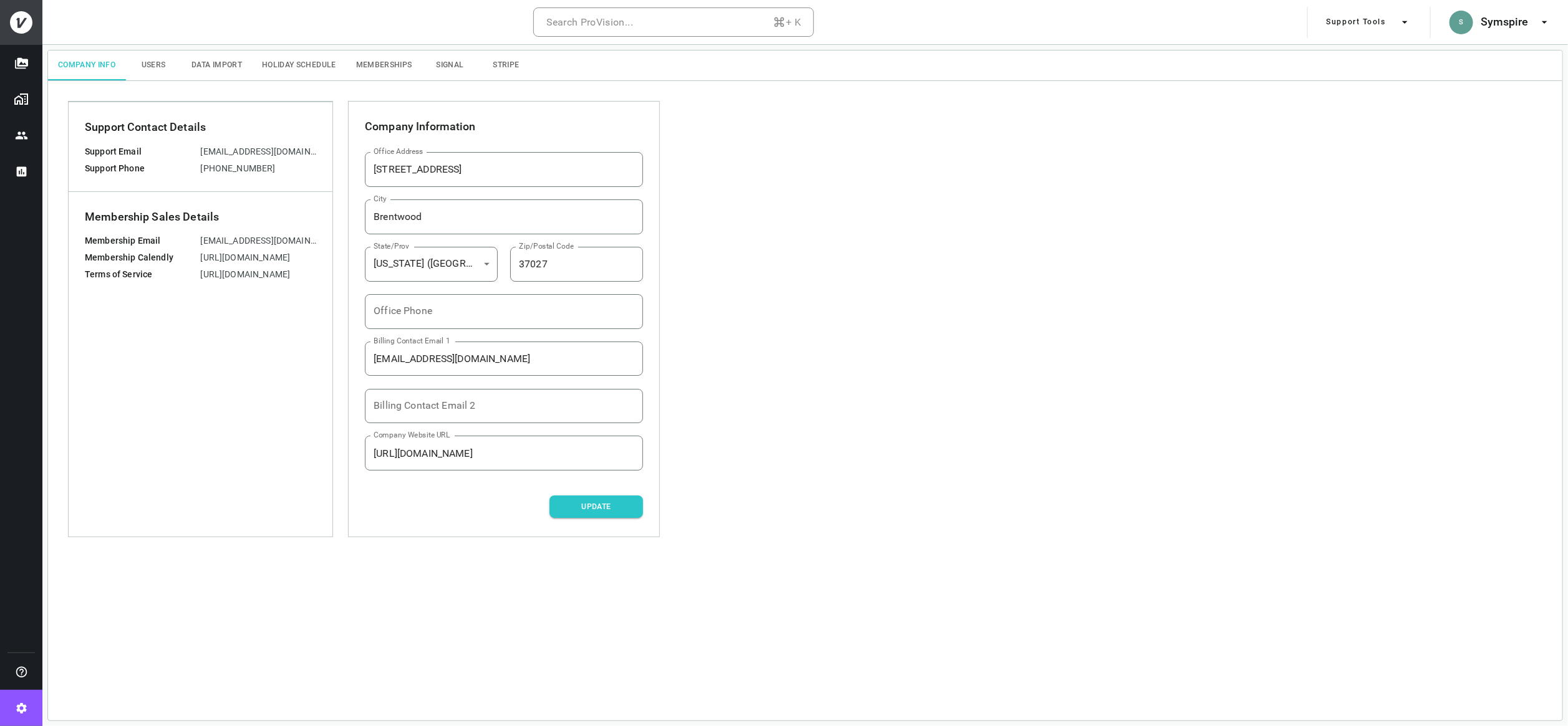
click at [22, 13] on icon at bounding box center [21, 21] width 22 height 22
click at [22, 23] on icon at bounding box center [21, 21] width 22 height 22
click at [22, 24] on icon at bounding box center [21, 21] width 22 height 22
click at [1026, 132] on div "Company Info Users Data Import Holiday Schedule Memberships Signal Stripe Suppo…" at bounding box center [805, 385] width 1516 height 671
click at [1501, 20] on h6 "Symspire" at bounding box center [1504, 21] width 48 height 19
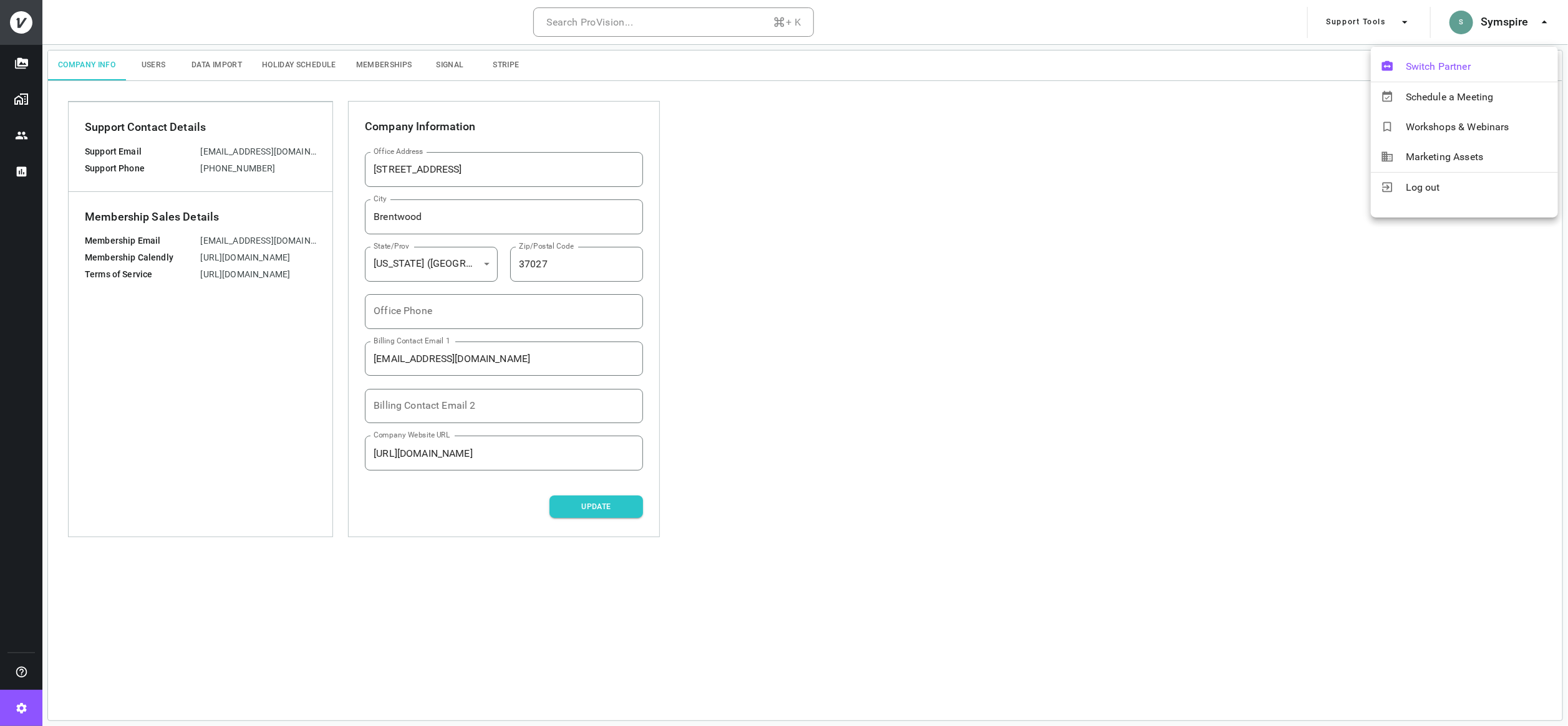
click at [1411, 64] on span "Switch Partner" at bounding box center [1476, 66] width 142 height 15
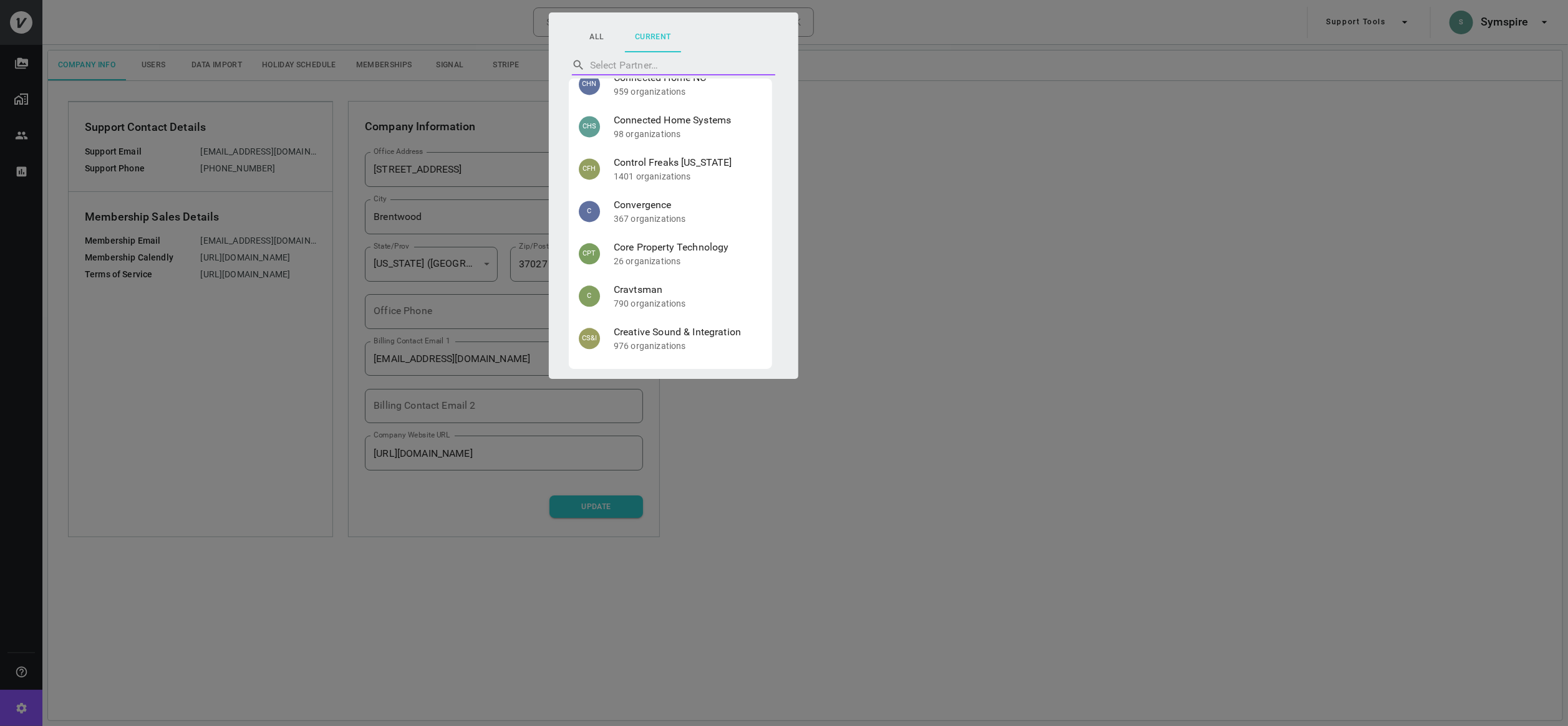
scroll to position [2063, 0]
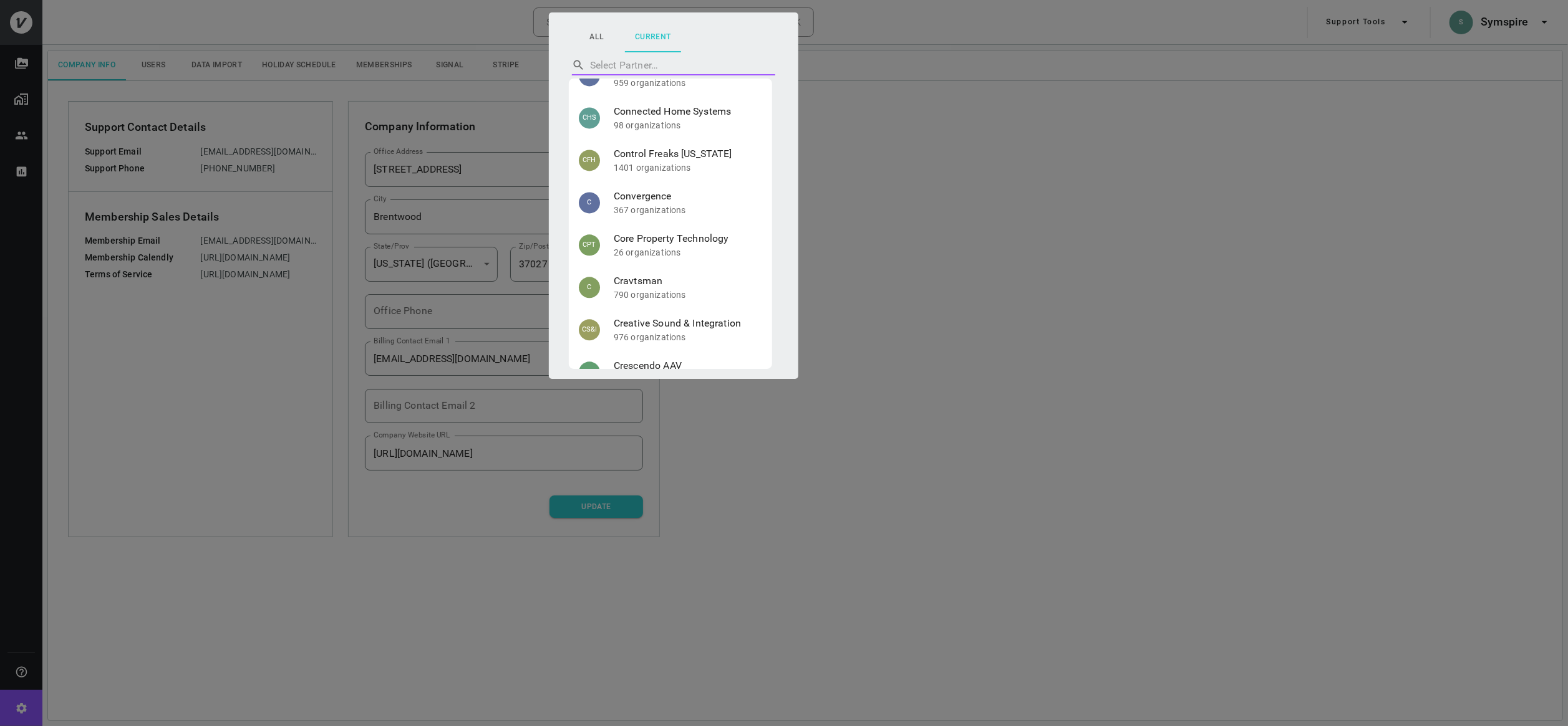
click at [295, 369] on div at bounding box center [784, 363] width 1568 height 726
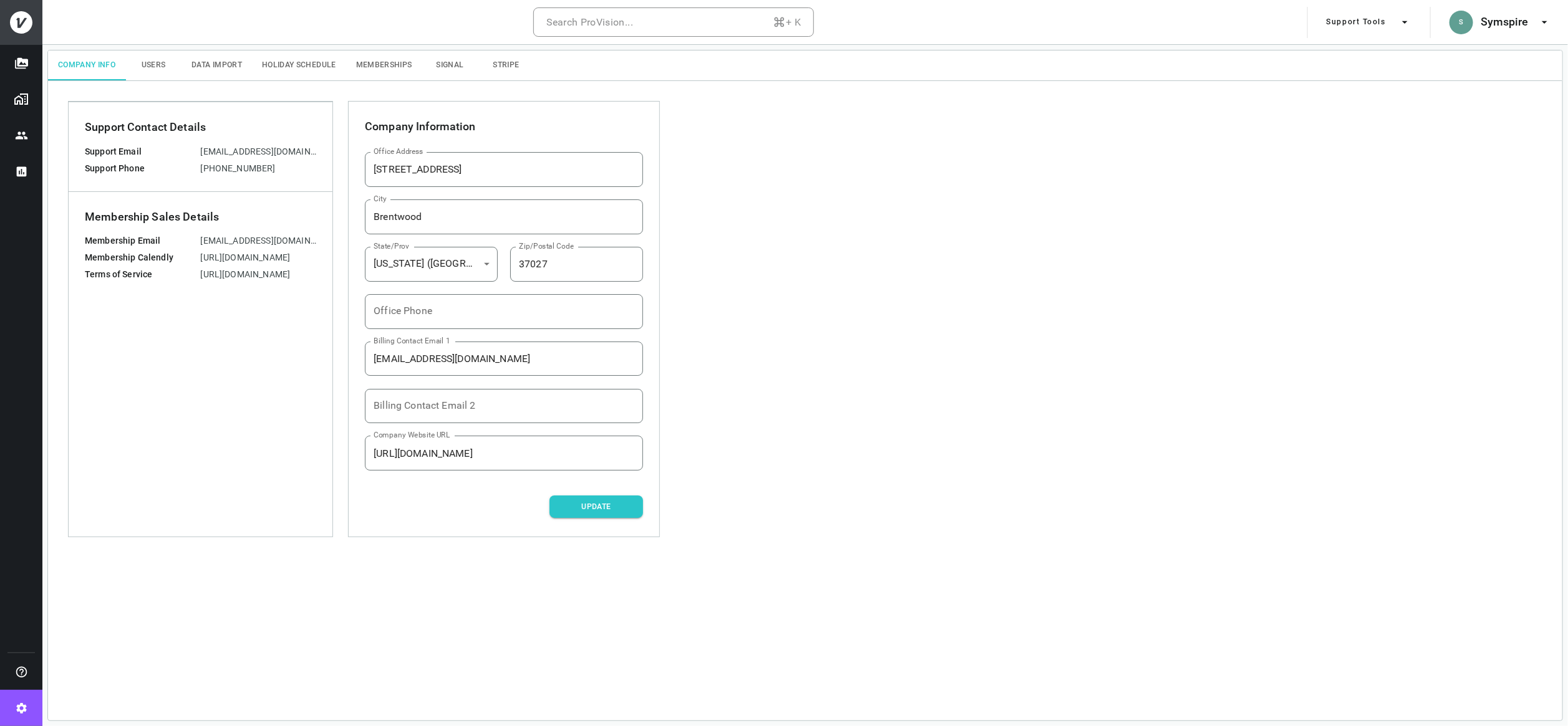
click at [1406, 22] on icon "button" at bounding box center [1406, 22] width 6 height 3
click at [20, 98] on div at bounding box center [784, 363] width 1568 height 726
click at [20, 99] on img "Organizations" at bounding box center [21, 99] width 15 height 15
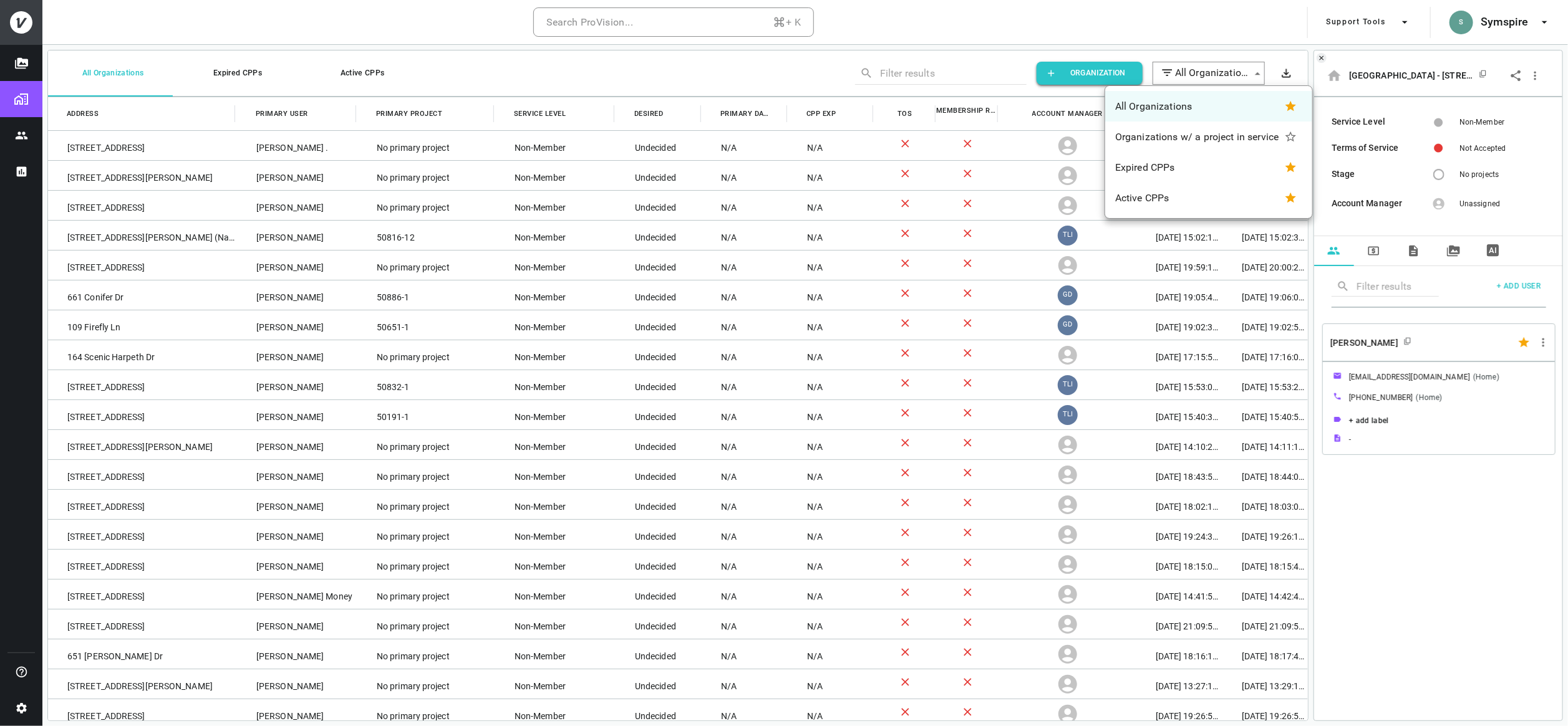
click at [1256, 74] on body "Search ProVision... + K Support Tools S Symspire All Organizations Expired CPPs…" at bounding box center [784, 363] width 1568 height 726
click at [1202, 12] on div at bounding box center [784, 363] width 1568 height 726
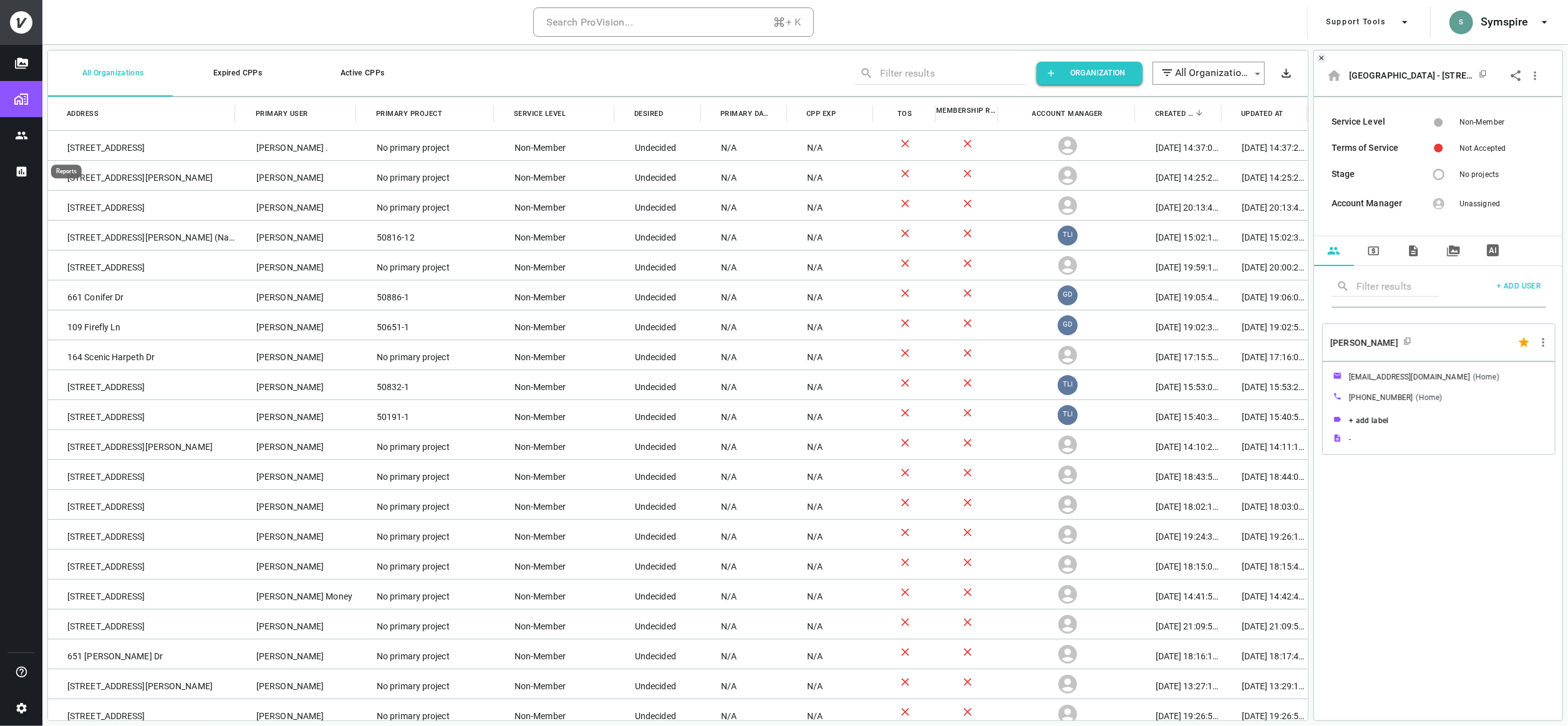
click at [20, 172] on icon "Reports" at bounding box center [22, 171] width 10 height 10
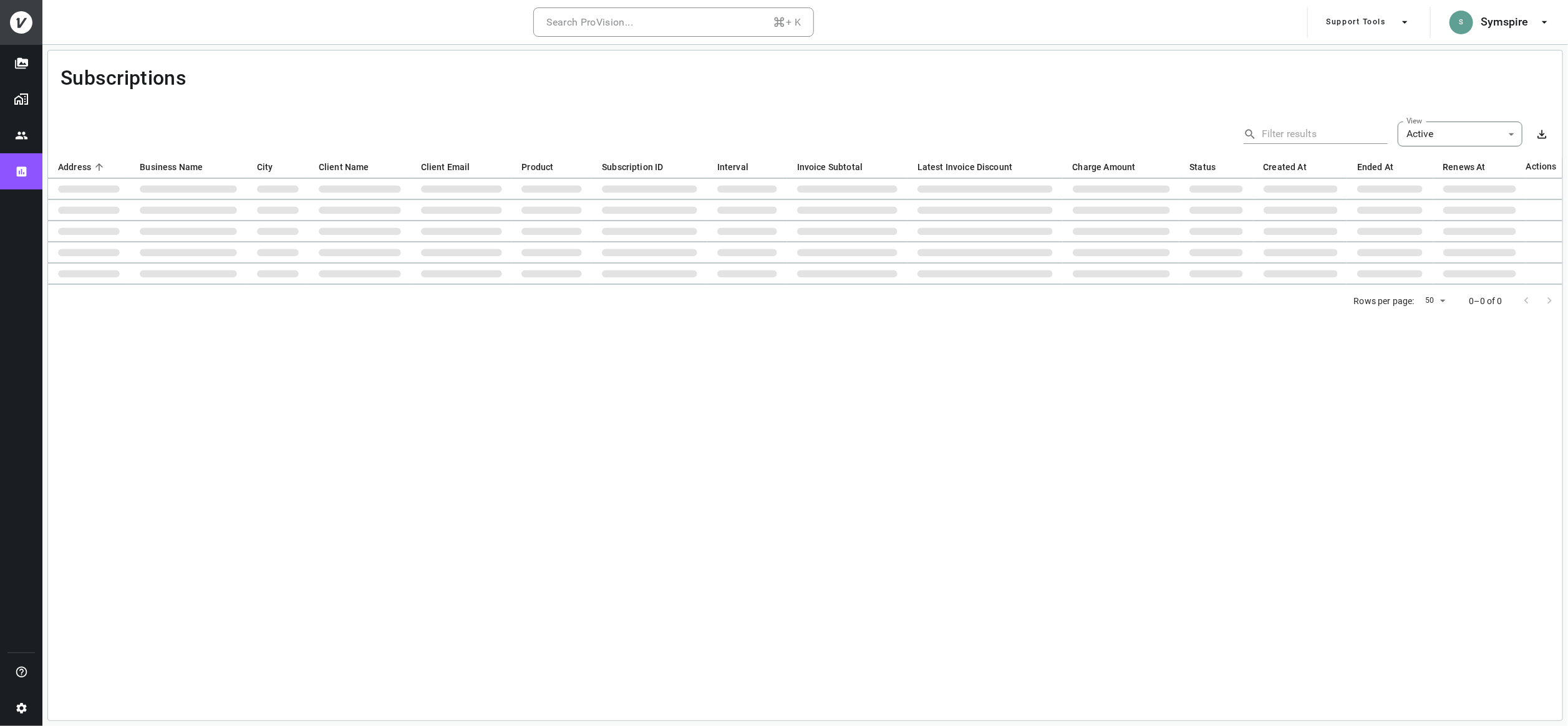
click at [22, 22] on icon at bounding box center [21, 21] width 22 height 22
